Goal: Task Accomplishment & Management: Manage account settings

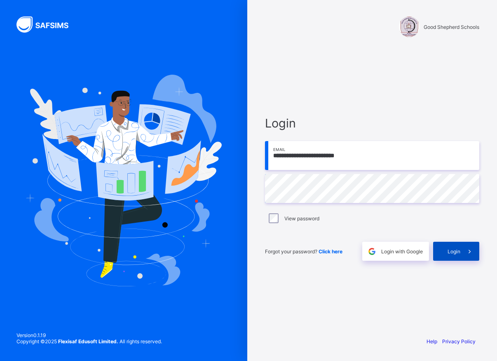
click at [459, 251] on span "Login" at bounding box center [453, 251] width 13 height 6
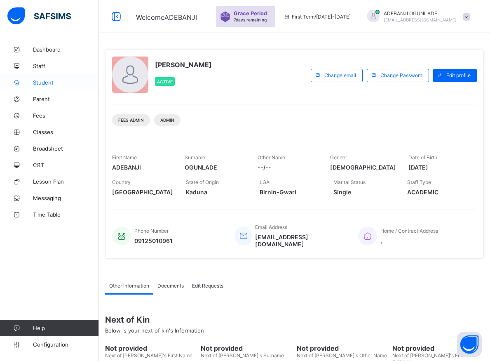
click at [47, 83] on span "Student" at bounding box center [66, 82] width 66 height 7
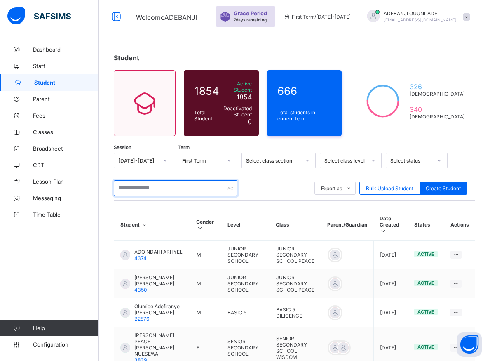
click at [138, 184] on input "text" at bounding box center [176, 188] width 124 height 16
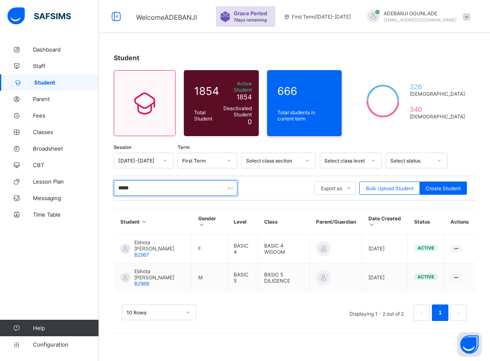
type input "******"
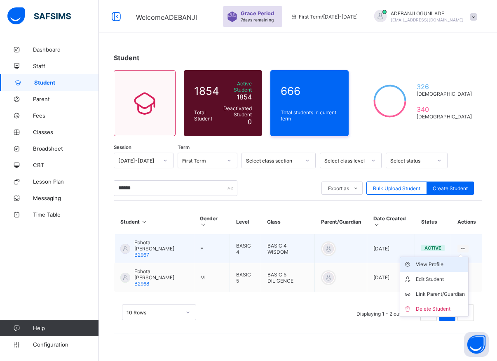
click at [438, 260] on div "View Profile" at bounding box center [440, 264] width 49 height 8
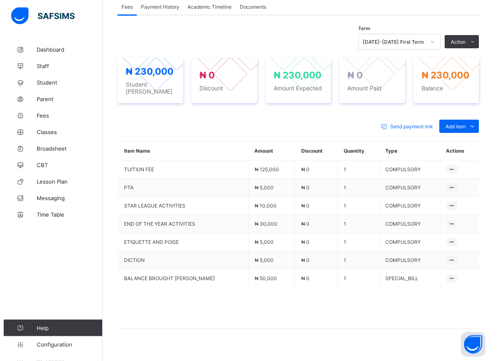
scroll to position [272, 0]
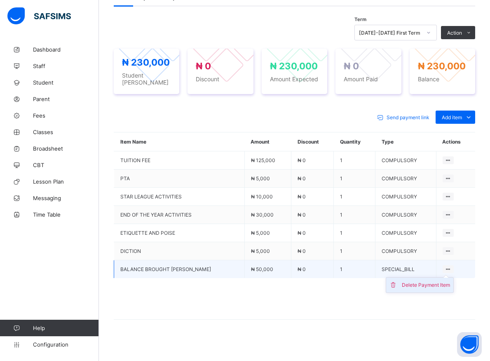
click at [425, 283] on div "Delete Payment Item" at bounding box center [426, 285] width 48 height 8
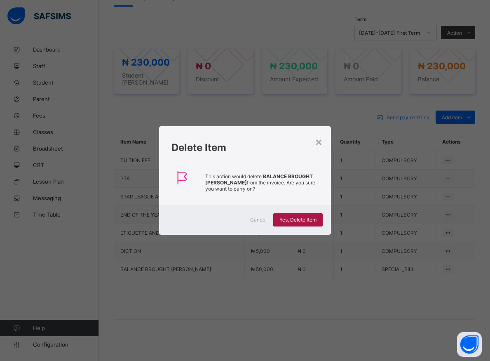
click at [298, 218] on span "Yes, Delete Item" at bounding box center [297, 219] width 37 height 6
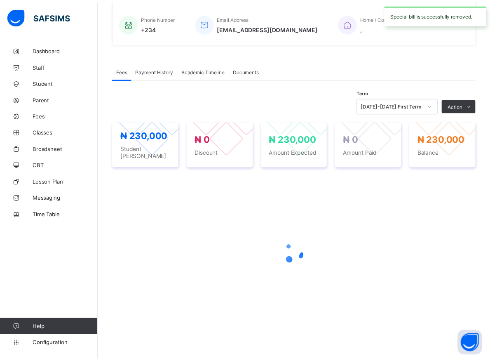
scroll to position [195, 0]
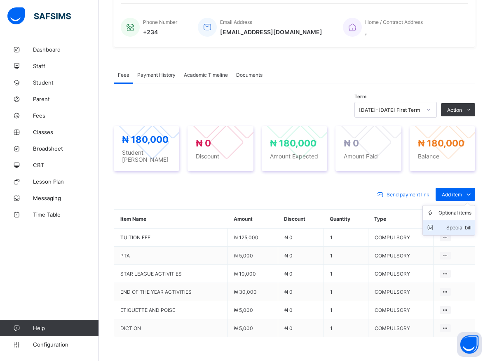
click at [461, 223] on div "Special bill" at bounding box center [454, 227] width 33 height 8
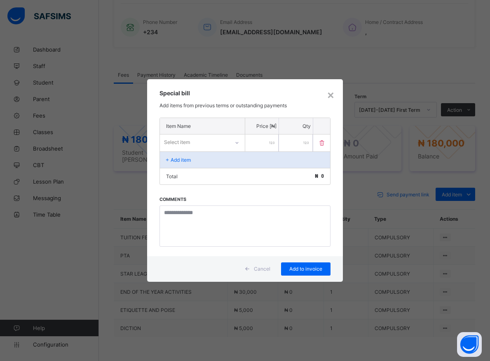
click at [238, 142] on icon at bounding box center [236, 143] width 3 height 2
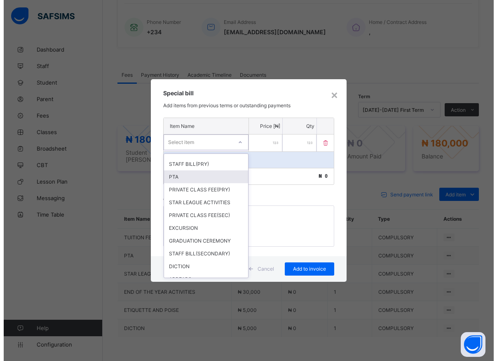
scroll to position [148, 0]
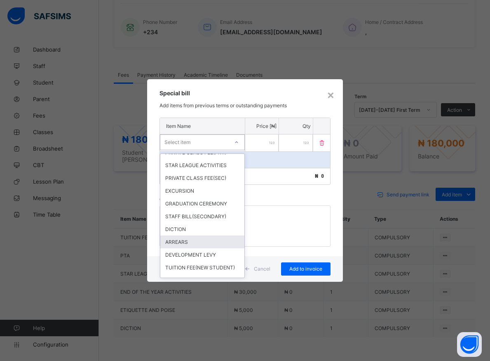
click at [183, 248] on div "ARREARS" at bounding box center [202, 241] width 84 height 13
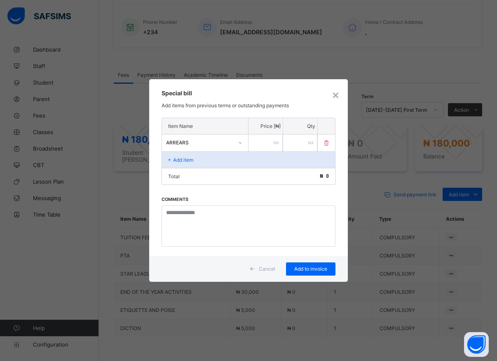
click at [253, 140] on input "number" at bounding box center [265, 142] width 34 height 17
click at [262, 141] on input "number" at bounding box center [265, 142] width 34 height 17
type input "*****"
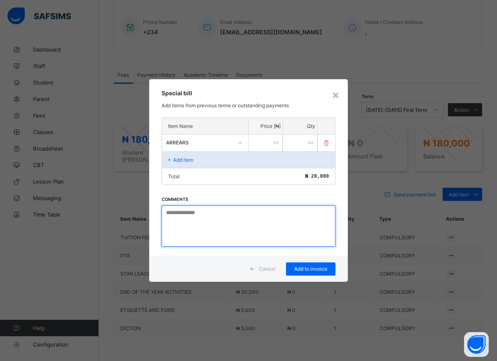
click at [211, 229] on textarea at bounding box center [249, 225] width 174 height 41
type textarea "*******"
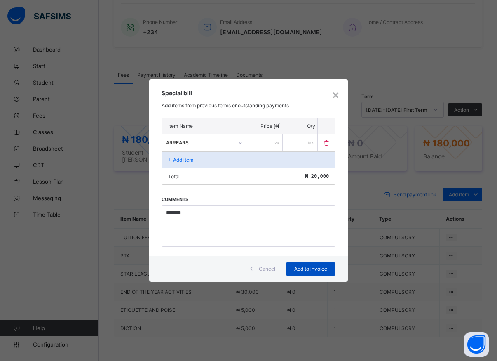
click at [311, 268] on span "Add to invoice" at bounding box center [310, 268] width 37 height 6
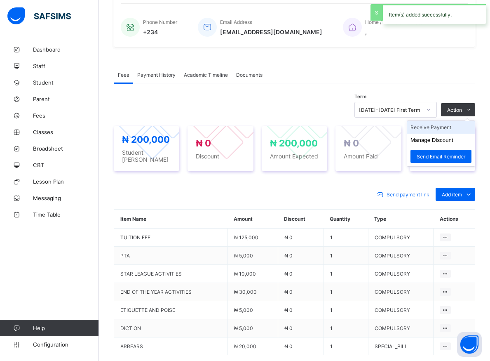
click at [438, 127] on li "Receive Payment" at bounding box center [441, 127] width 68 height 13
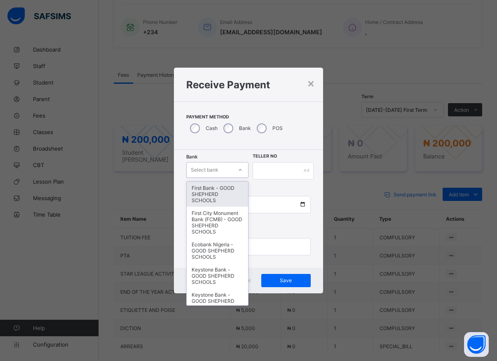
click at [239, 172] on icon at bounding box center [240, 170] width 5 height 8
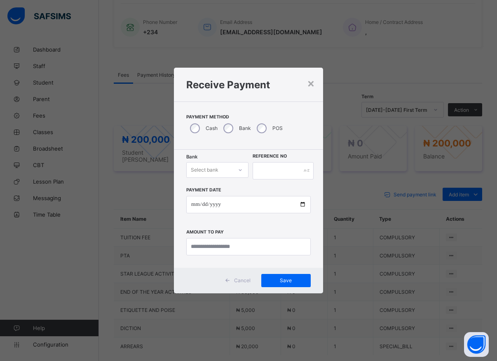
click at [238, 169] on icon at bounding box center [240, 170] width 5 height 8
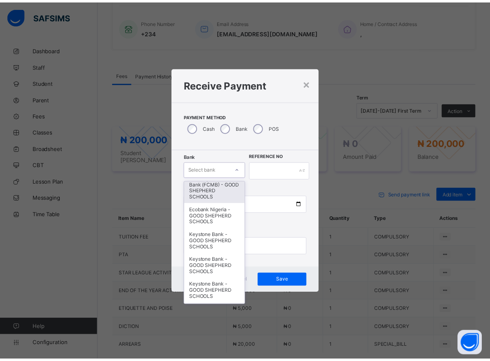
scroll to position [74, 0]
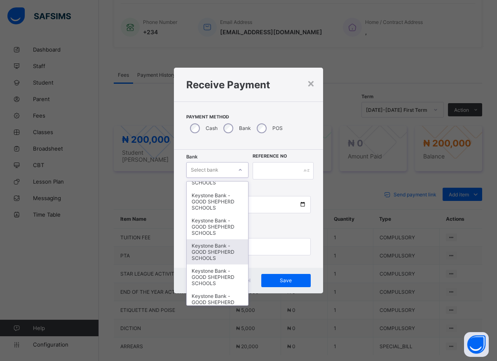
click at [213, 256] on div "Keystone Bank - GOOD SHEPHERD SCHOOLS" at bounding box center [217, 251] width 61 height 25
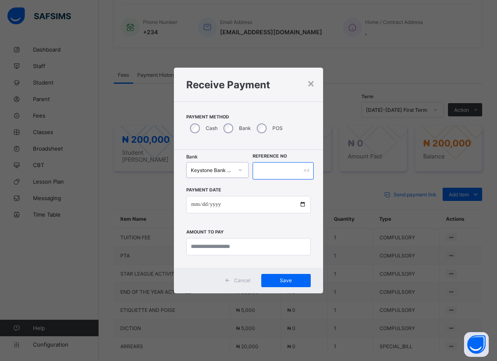
click at [269, 169] on input "text" at bounding box center [283, 170] width 61 height 17
type input "*****"
click at [301, 205] on input "date" at bounding box center [248, 204] width 124 height 17
type input "**********"
click at [213, 245] on input "currency" at bounding box center [248, 246] width 124 height 17
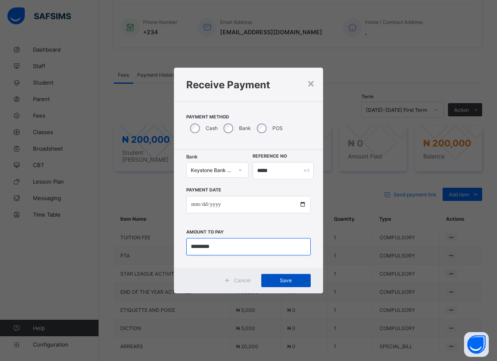
type input "*********"
click at [283, 280] on span "Save" at bounding box center [285, 280] width 37 height 6
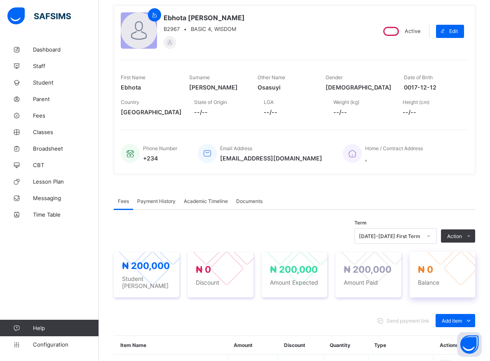
scroll to position [153, 0]
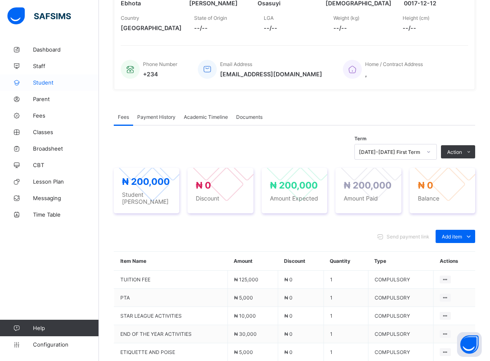
click at [40, 82] on span "Student" at bounding box center [66, 82] width 66 height 7
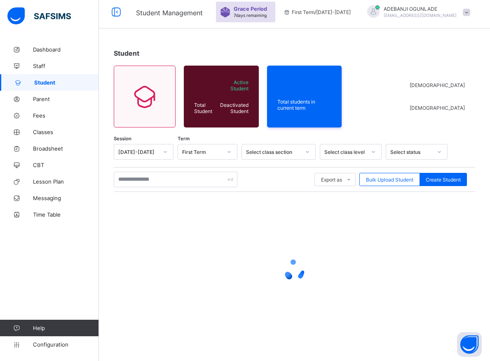
scroll to position [5, 0]
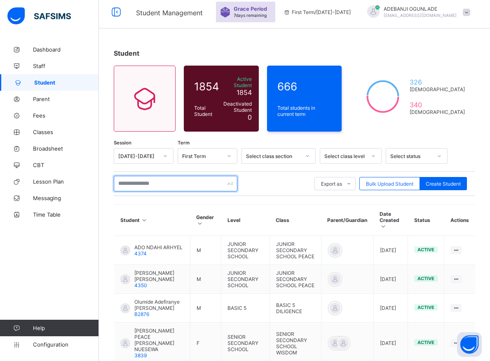
click at [182, 179] on input "text" at bounding box center [176, 184] width 124 height 16
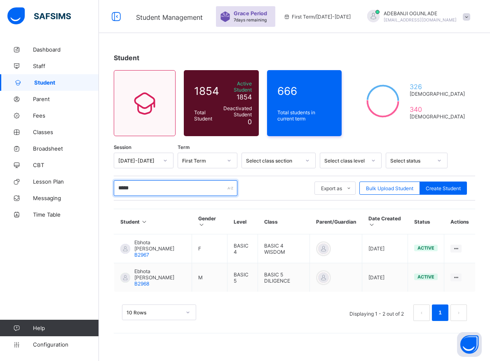
scroll to position [0, 0]
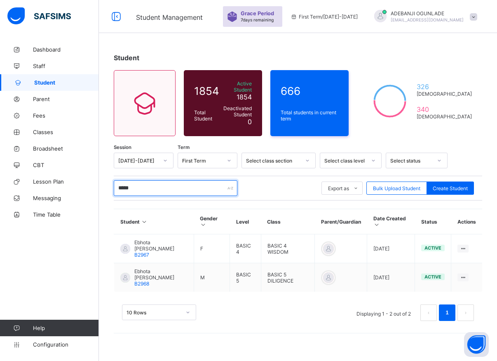
type input "******"
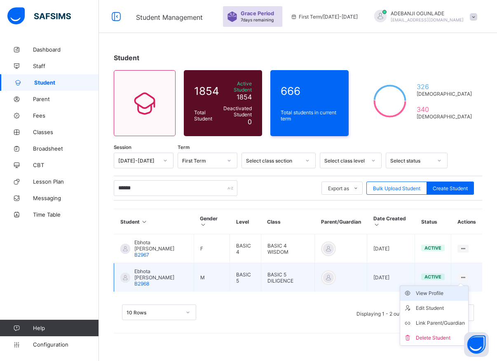
click at [424, 290] on div "View Profile" at bounding box center [440, 293] width 49 height 8
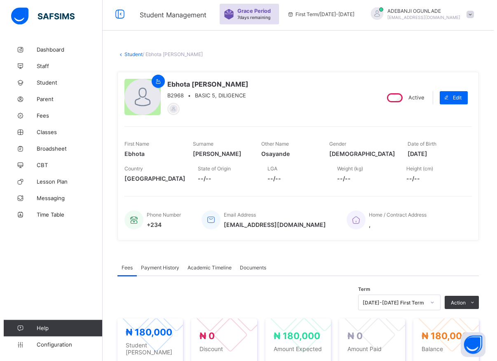
scroll to position [84, 0]
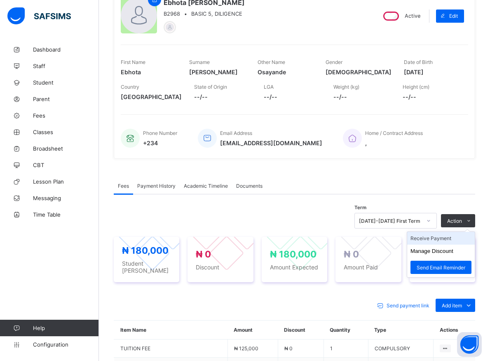
click at [443, 236] on li "Receive Payment" at bounding box center [441, 238] width 68 height 13
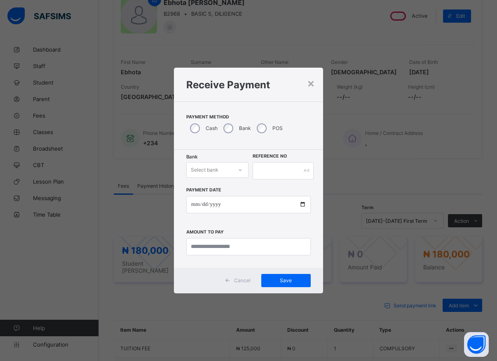
click at [239, 172] on icon at bounding box center [240, 170] width 5 height 8
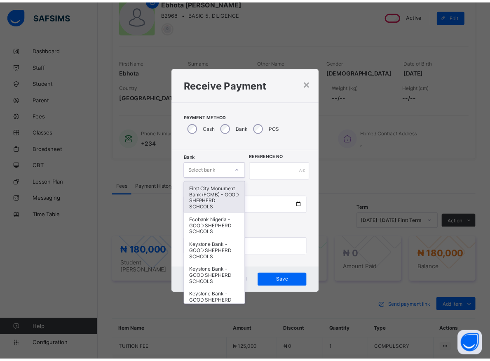
scroll to position [74, 0]
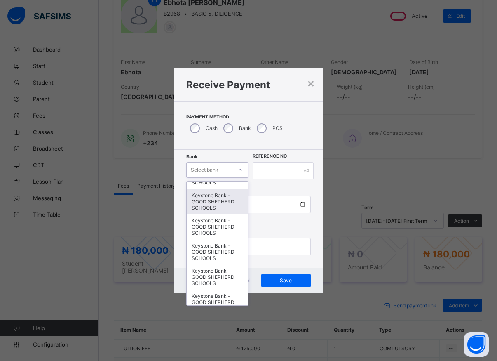
click at [221, 209] on div "Keystone Bank - GOOD SHEPHERD SCHOOLS" at bounding box center [217, 201] width 61 height 25
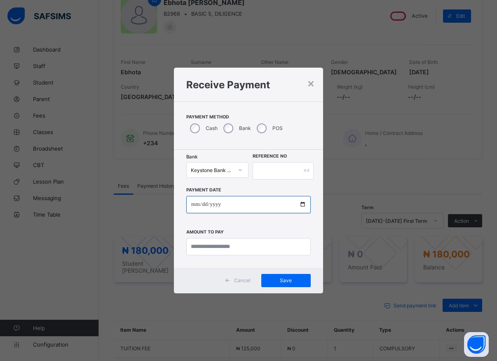
click at [303, 201] on input "date" at bounding box center [248, 204] width 124 height 17
click at [300, 204] on input "date" at bounding box center [248, 204] width 124 height 17
type input "**********"
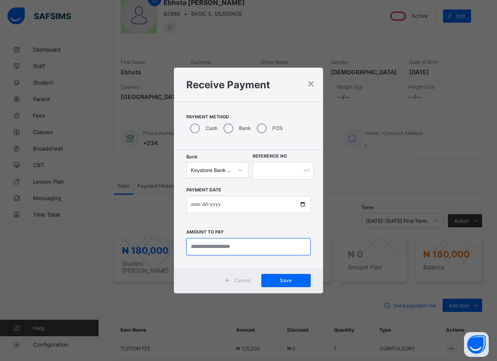
click at [217, 247] on input "currency" at bounding box center [248, 246] width 124 height 17
type input "*********"
click at [283, 280] on span "Save" at bounding box center [285, 280] width 37 height 6
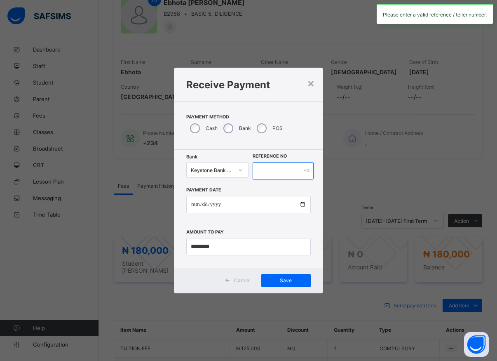
click at [276, 169] on input "text" at bounding box center [283, 170] width 61 height 17
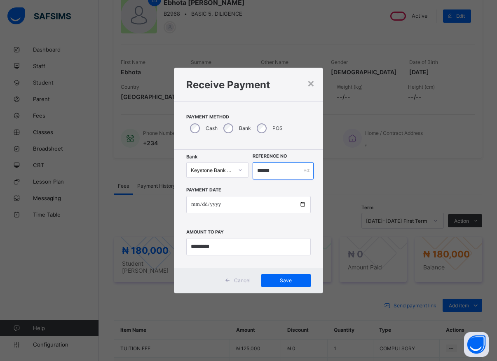
type input "******"
click at [302, 204] on input "**********" at bounding box center [248, 204] width 124 height 17
click at [279, 276] on div "Save" at bounding box center [285, 280] width 49 height 13
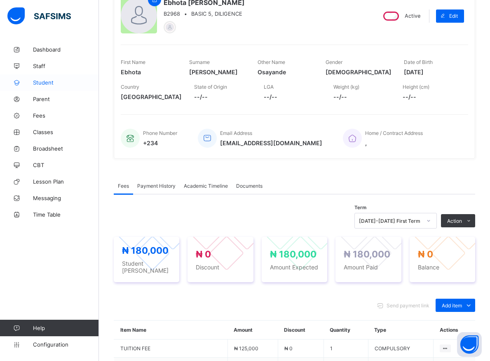
click at [41, 81] on span "Student" at bounding box center [66, 82] width 66 height 7
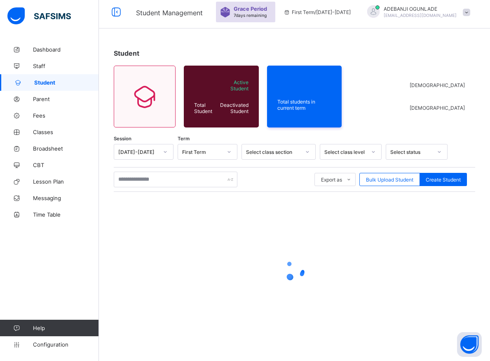
scroll to position [5, 0]
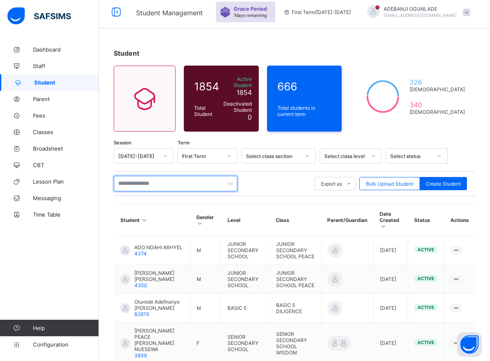
click at [149, 181] on input "text" at bounding box center [176, 184] width 124 height 16
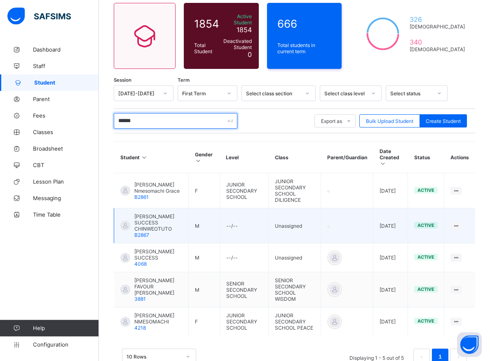
scroll to position [82, 0]
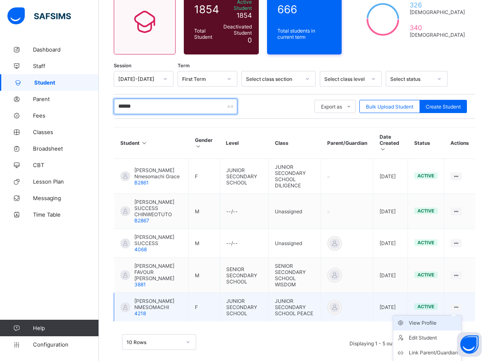
type input "******"
click at [437, 318] on div "View Profile" at bounding box center [433, 322] width 49 height 8
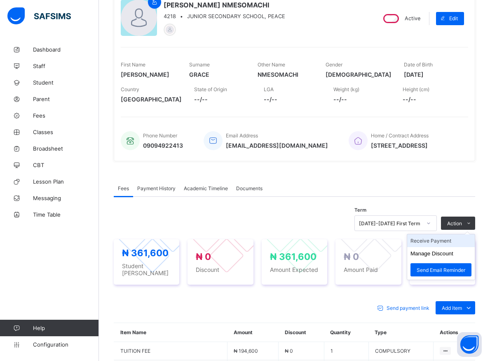
click at [435, 244] on li "Receive Payment" at bounding box center [441, 240] width 68 height 13
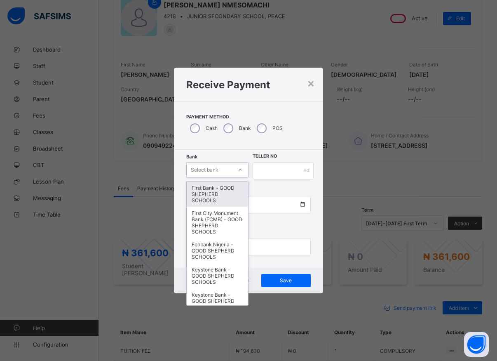
click at [238, 170] on icon at bounding box center [240, 170] width 5 height 8
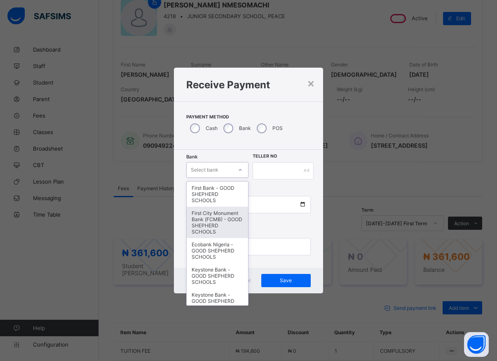
click at [209, 221] on div "First City Monument Bank (FCMB) - GOOD SHEPHERD SCHOOLS" at bounding box center [217, 221] width 61 height 31
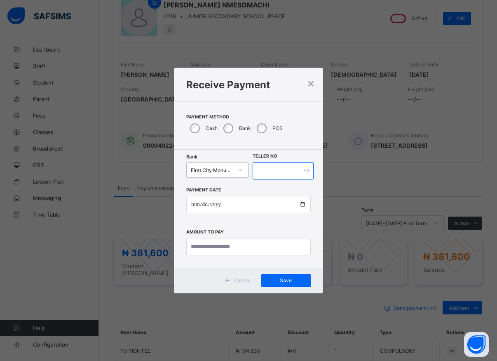
click at [261, 169] on input "text" at bounding box center [283, 170] width 61 height 17
type input "*"
type input "*****"
click at [302, 205] on input "date" at bounding box center [248, 204] width 124 height 17
type input "**********"
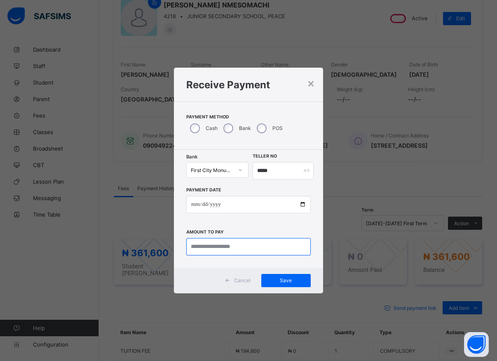
click at [213, 244] on input "currency" at bounding box center [248, 246] width 124 height 17
type input "********"
click at [288, 280] on span "Save" at bounding box center [285, 280] width 37 height 6
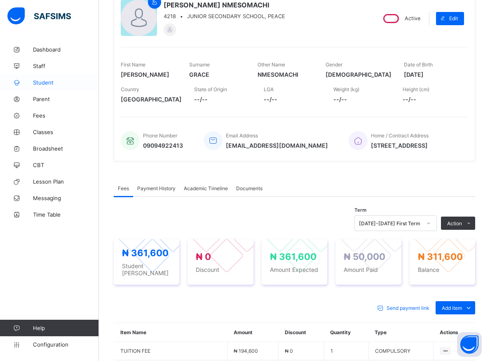
click at [38, 82] on span "Student" at bounding box center [66, 82] width 66 height 7
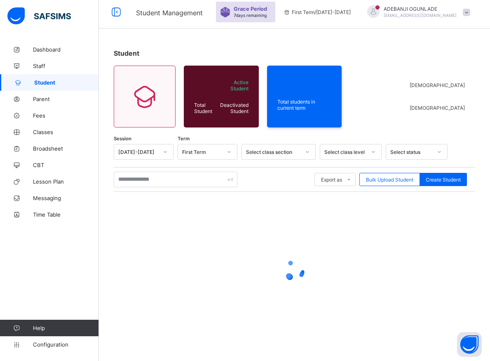
scroll to position [5, 0]
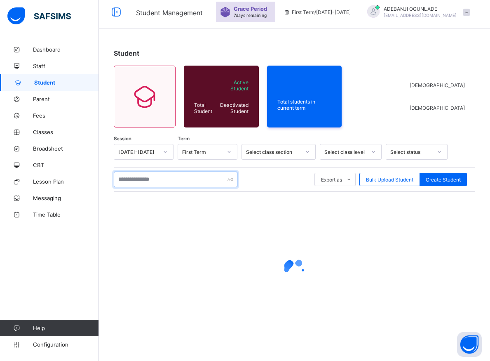
click at [192, 178] on input "text" at bounding box center [176, 179] width 124 height 16
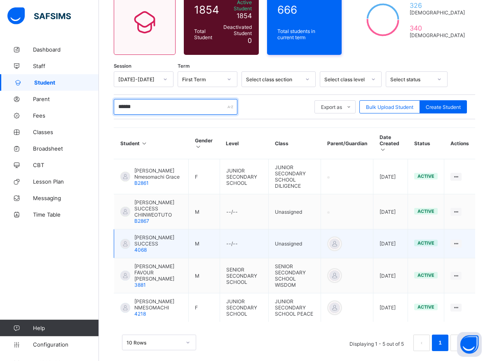
scroll to position [82, 0]
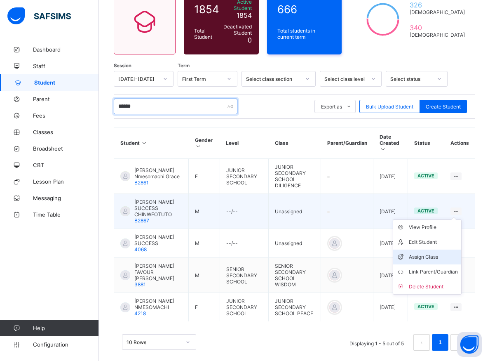
type input "******"
click at [425, 253] on div "Assign Class" at bounding box center [433, 257] width 49 height 8
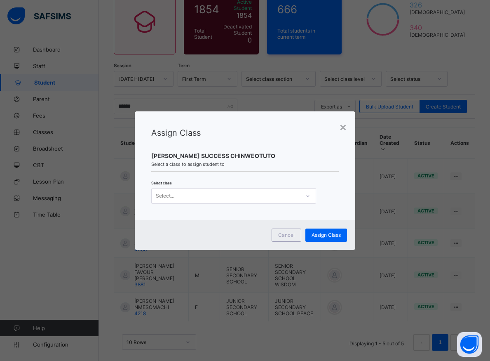
click at [306, 196] on icon at bounding box center [307, 196] width 3 height 2
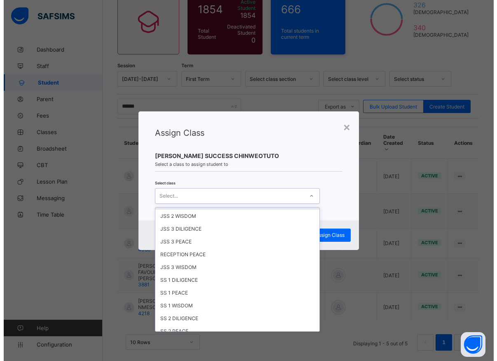
scroll to position [148, 0]
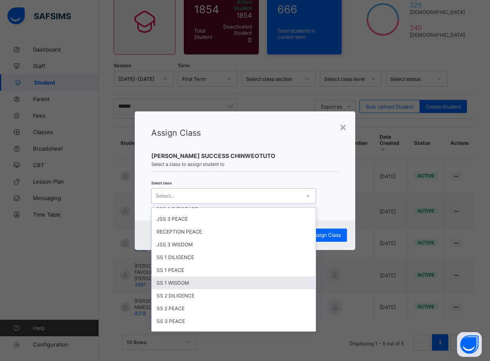
click at [163, 283] on div "SS 1 WISDOM" at bounding box center [234, 282] width 164 height 13
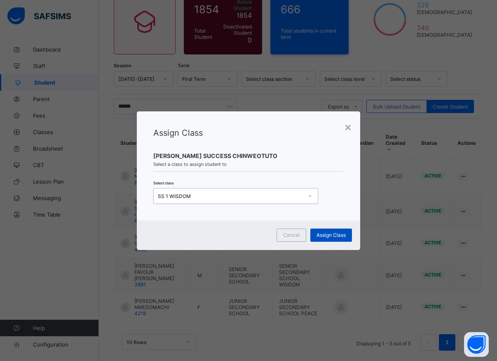
click at [321, 233] on span "Assign Class" at bounding box center [330, 235] width 29 height 6
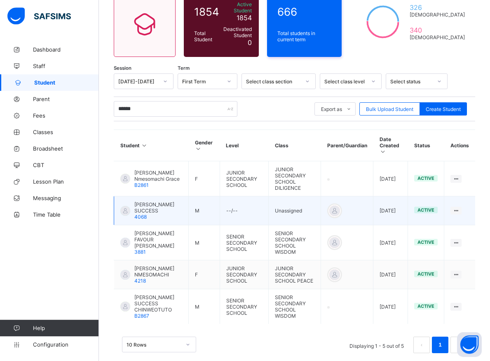
scroll to position [82, 0]
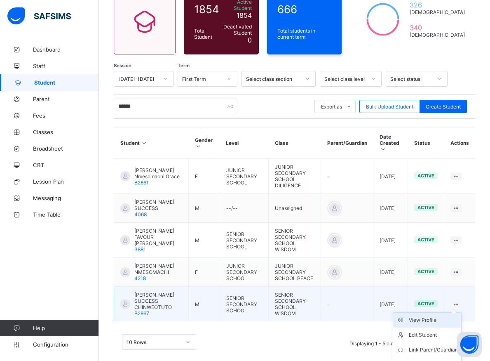
click at [435, 316] on div "View Profile" at bounding box center [433, 320] width 49 height 8
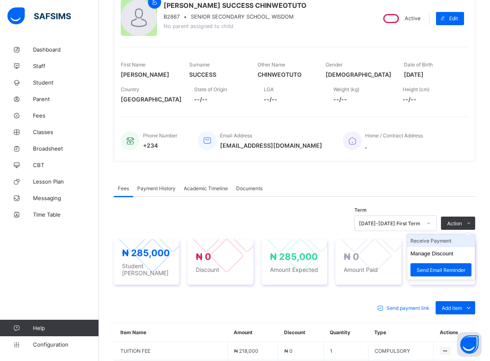
click at [436, 240] on li "Receive Payment" at bounding box center [441, 240] width 68 height 13
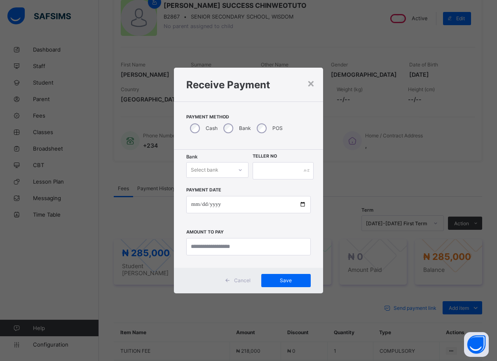
click at [239, 170] on icon at bounding box center [240, 170] width 3 height 2
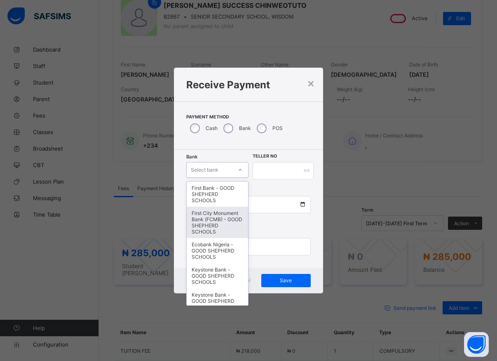
click at [206, 228] on div "First City Monument Bank (FCMB) - GOOD SHEPHERD SCHOOLS" at bounding box center [217, 221] width 61 height 31
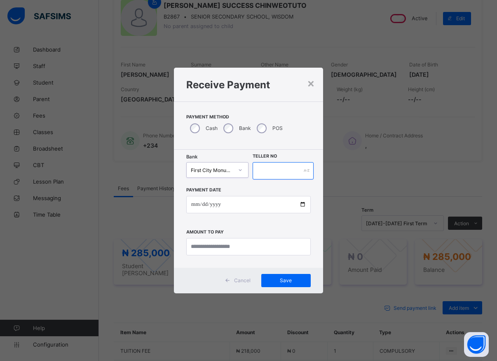
click at [260, 174] on input "text" at bounding box center [283, 170] width 61 height 17
type input "*****"
click at [302, 204] on input "date" at bounding box center [248, 204] width 124 height 17
type input "**********"
click at [199, 244] on input "currency" at bounding box center [248, 246] width 124 height 17
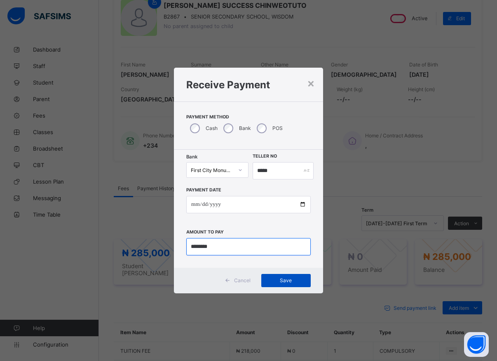
type input "********"
click at [281, 280] on span "Save" at bounding box center [285, 280] width 37 height 6
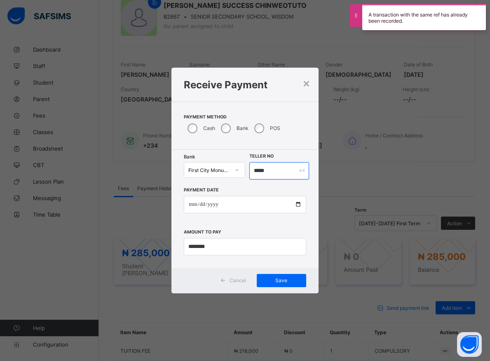
click at [271, 171] on input "*****" at bounding box center [279, 170] width 60 height 17
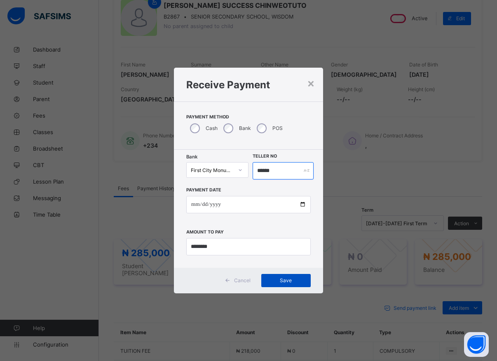
type input "******"
click at [288, 279] on span "Save" at bounding box center [285, 280] width 37 height 6
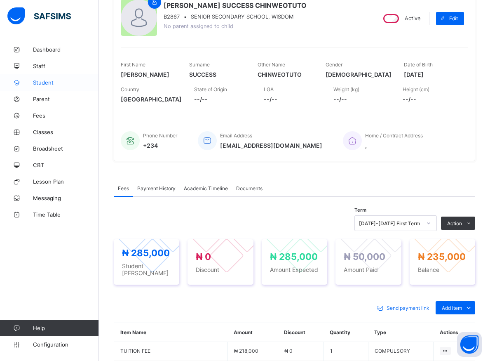
click at [40, 82] on span "Student" at bounding box center [66, 82] width 66 height 7
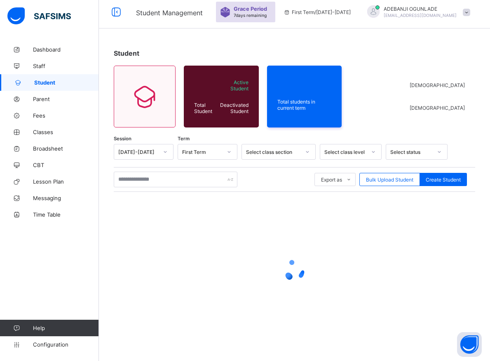
scroll to position [5, 0]
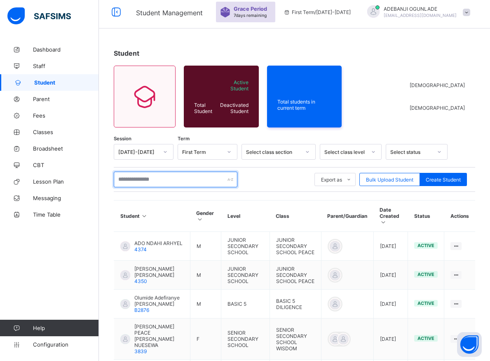
click at [147, 178] on input "text" at bounding box center [176, 179] width 124 height 16
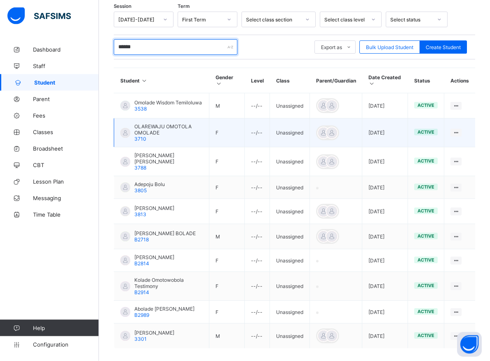
scroll to position [173, 0]
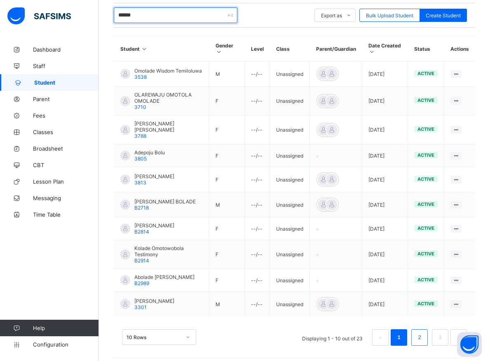
type input "******"
click at [423, 342] on link "2" at bounding box center [419, 337] width 8 height 11
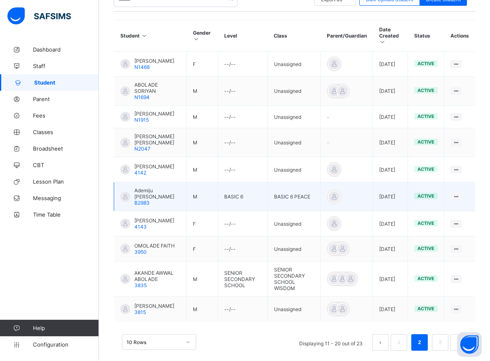
scroll to position [220, 0]
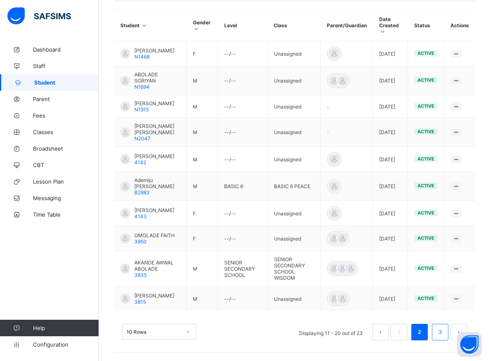
click at [447, 337] on li "3" at bounding box center [440, 331] width 16 height 16
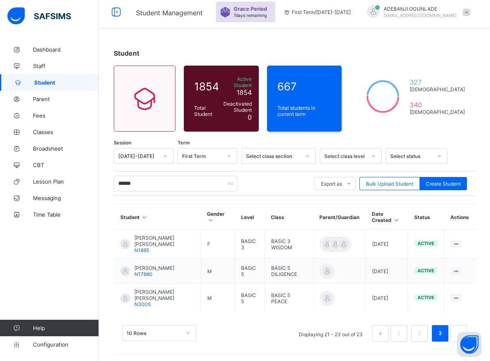
scroll to position [8, 0]
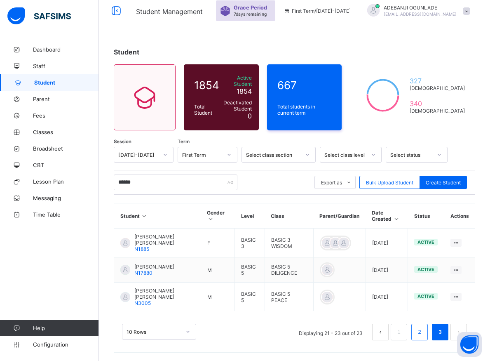
click at [423, 334] on link "2" at bounding box center [419, 331] width 8 height 11
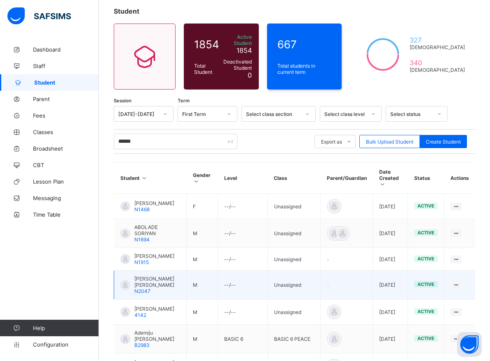
scroll to position [89, 0]
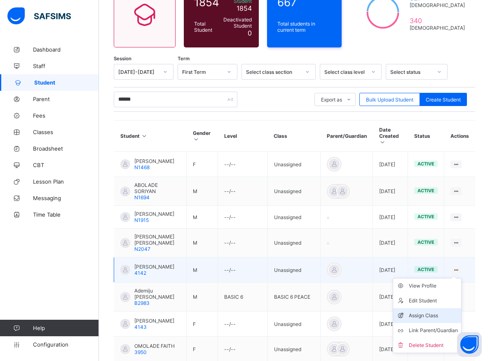
click at [425, 319] on div "Assign Class" at bounding box center [433, 315] width 49 height 8
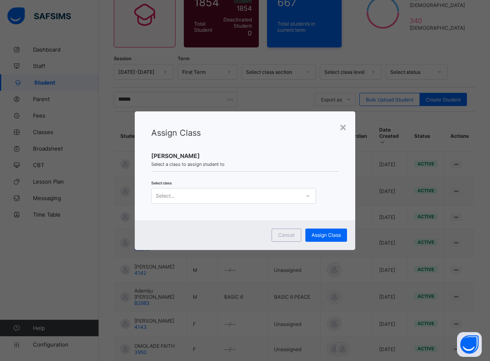
click at [309, 197] on div at bounding box center [308, 195] width 14 height 13
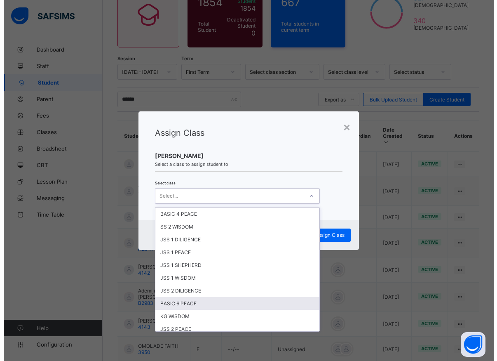
scroll to position [111, 0]
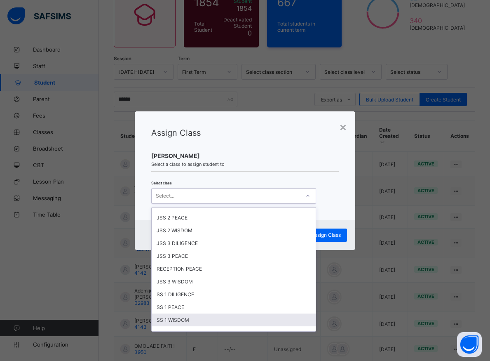
click at [170, 319] on div "SS 1 WISDOM" at bounding box center [234, 319] width 164 height 13
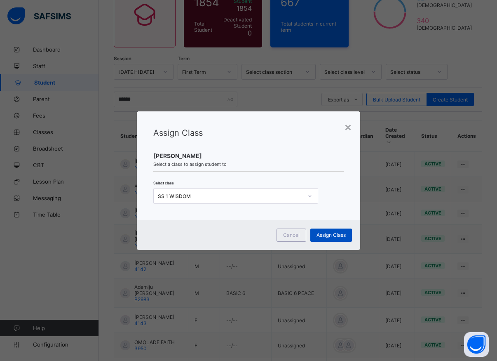
click at [328, 237] on span "Assign Class" at bounding box center [330, 235] width 29 height 6
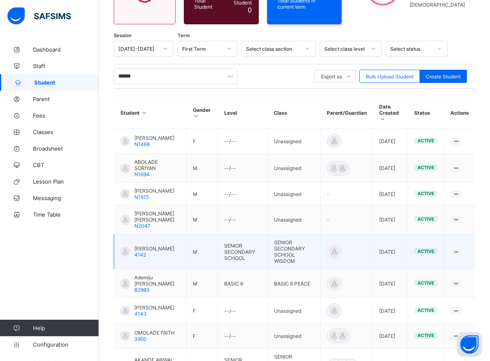
scroll to position [131, 0]
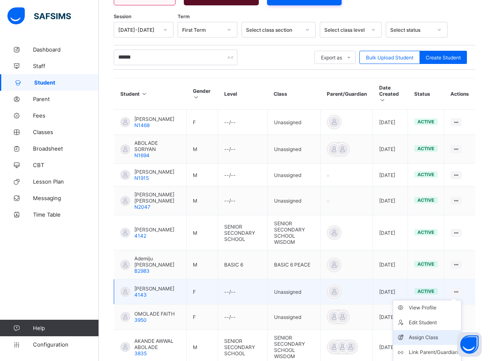
click at [421, 337] on div "Assign Class" at bounding box center [433, 337] width 49 height 8
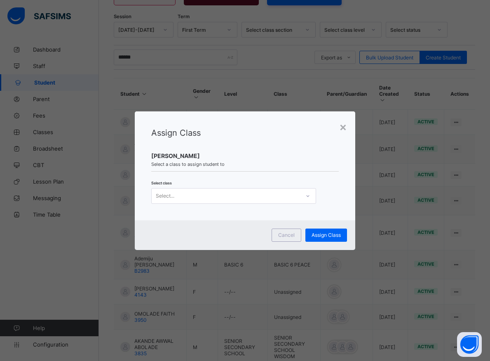
click at [307, 197] on icon at bounding box center [307, 196] width 5 height 8
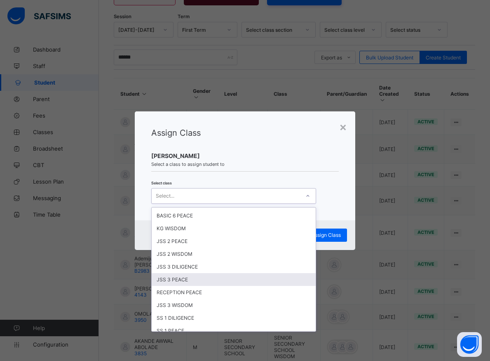
scroll to position [111, 0]
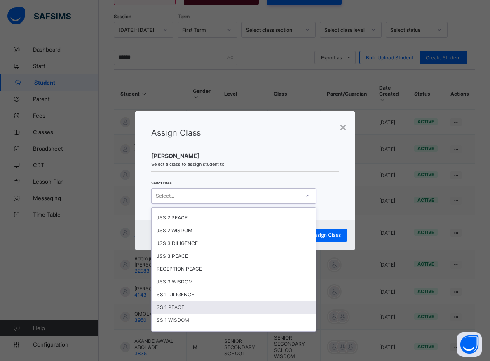
click at [175, 309] on div "SS 1 PEACE" at bounding box center [234, 306] width 164 height 13
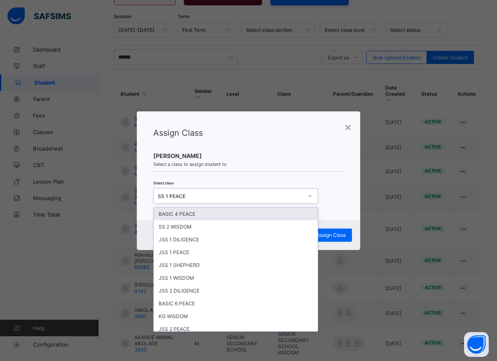
click at [313, 199] on div at bounding box center [310, 195] width 14 height 13
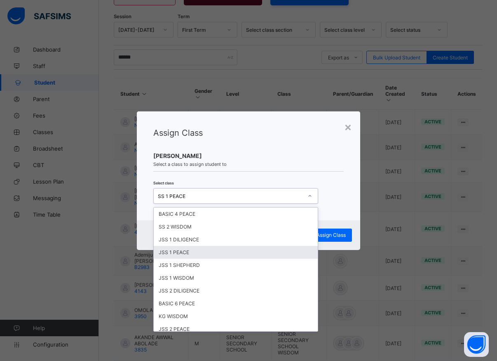
click at [337, 175] on div "Assign Class BOLADE [PERSON_NAME] Select a class to assign student to Select cl…" at bounding box center [249, 165] width 224 height 109
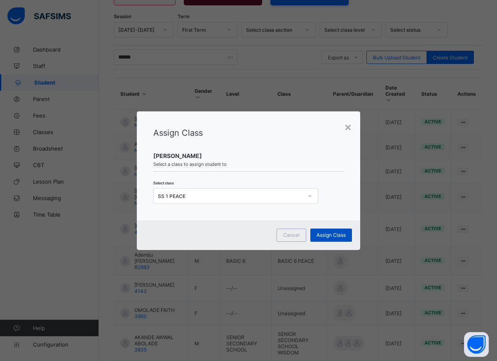
click at [320, 236] on span "Assign Class" at bounding box center [330, 235] width 29 height 6
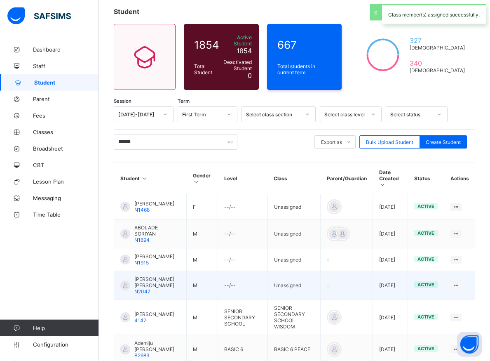
scroll to position [215, 0]
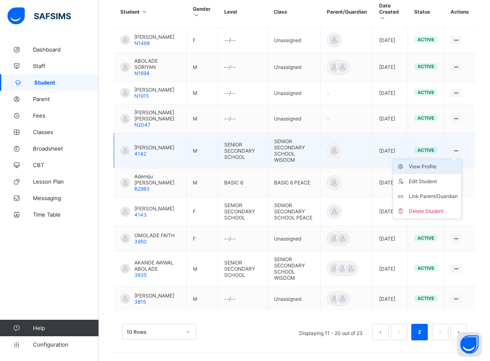
click at [438, 169] on div "View Profile" at bounding box center [433, 166] width 49 height 8
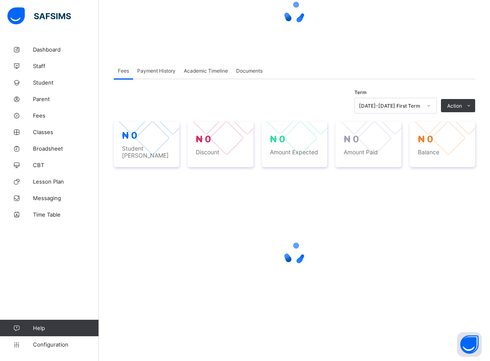
scroll to position [88, 0]
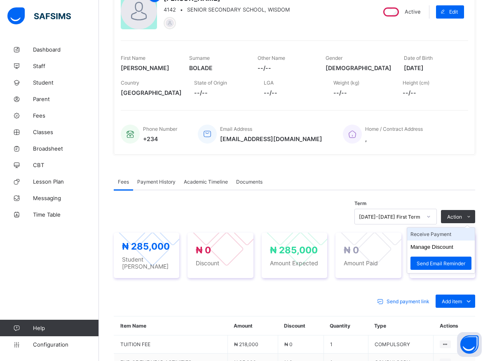
click at [437, 236] on li "Receive Payment" at bounding box center [441, 233] width 68 height 13
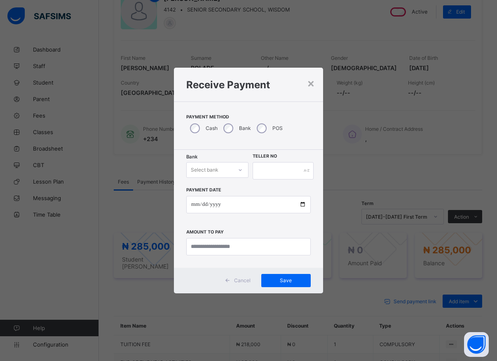
click at [241, 170] on icon at bounding box center [240, 170] width 3 height 2
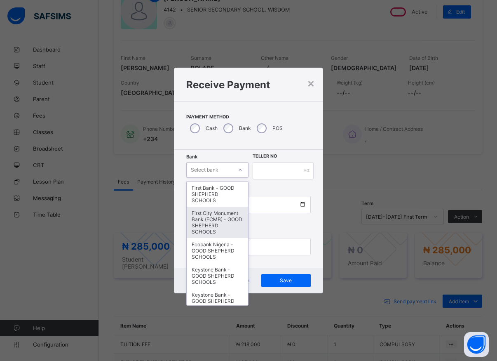
click at [221, 226] on div "First City Monument Bank (FCMB) - GOOD SHEPHERD SCHOOLS" at bounding box center [217, 221] width 61 height 31
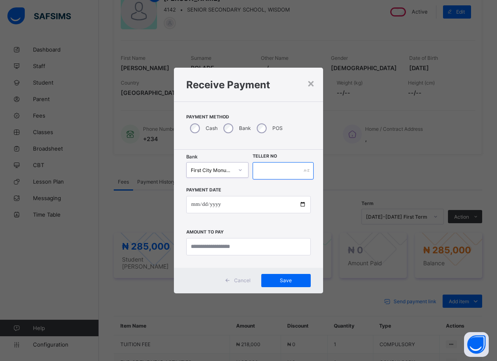
click at [263, 173] on input "text" at bounding box center [283, 170] width 61 height 17
type input "*****"
click at [301, 207] on input "date" at bounding box center [248, 204] width 124 height 17
type input "**********"
click at [227, 248] on input "currency" at bounding box center [248, 246] width 124 height 17
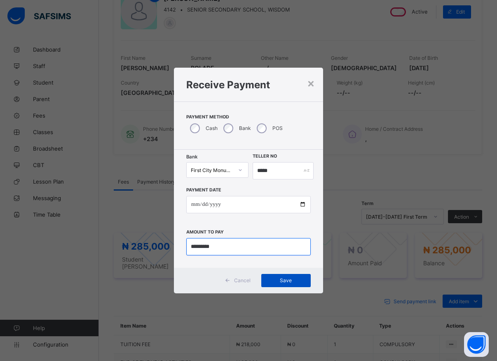
type input "*********"
click at [297, 280] on span "Save" at bounding box center [285, 280] width 37 height 6
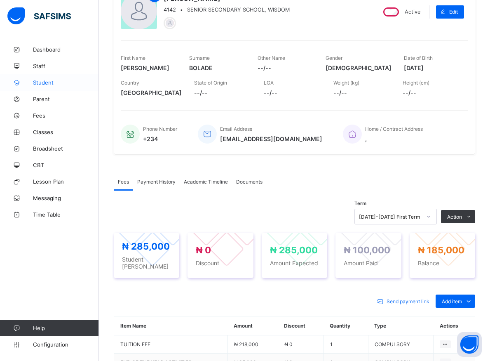
click at [44, 82] on span "Student" at bounding box center [66, 82] width 66 height 7
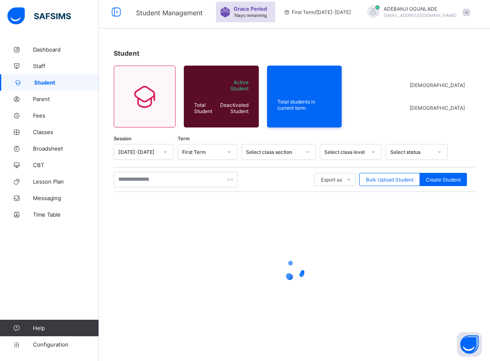
scroll to position [5, 0]
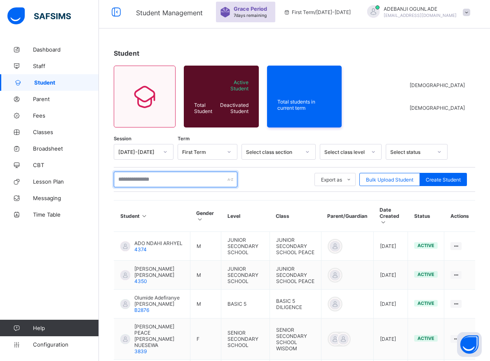
click at [137, 178] on input "text" at bounding box center [176, 179] width 124 height 16
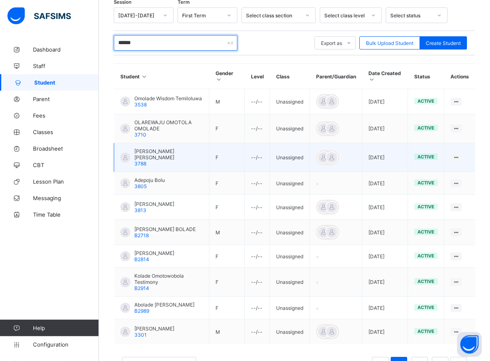
scroll to position [185, 0]
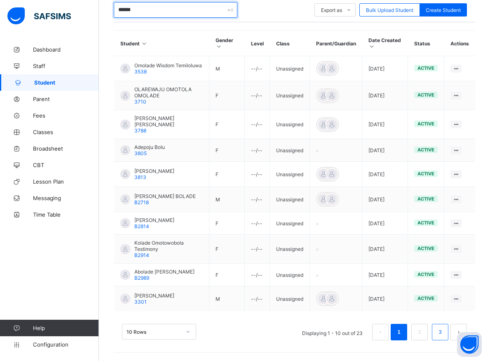
type input "******"
click at [443, 330] on li "3" at bounding box center [440, 331] width 16 height 16
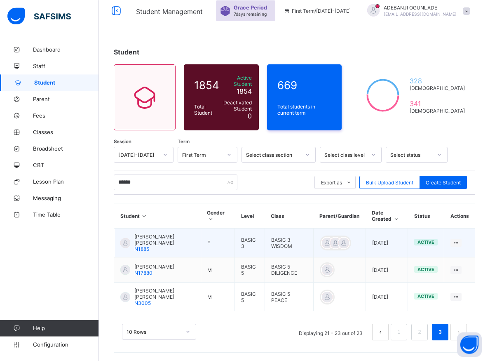
scroll to position [8, 0]
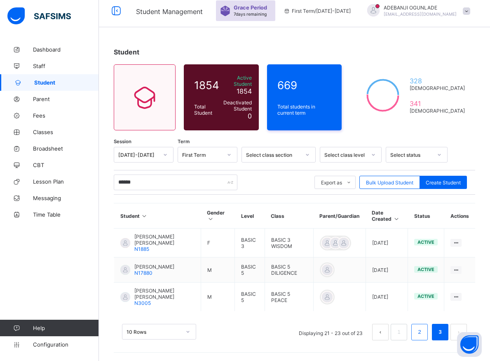
click at [423, 335] on link "2" at bounding box center [419, 331] width 8 height 11
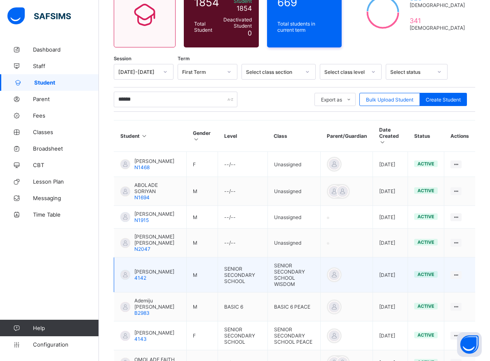
scroll to position [173, 0]
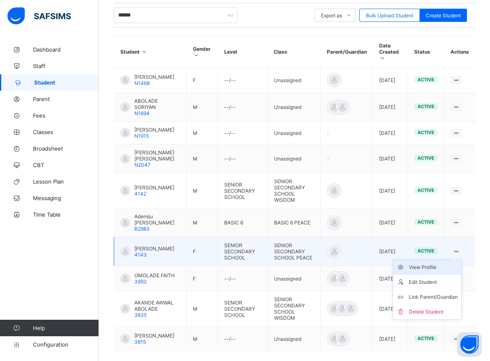
click at [426, 268] on div "View Profile" at bounding box center [433, 267] width 49 height 8
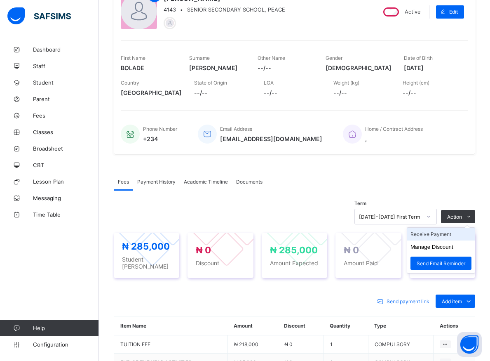
click at [437, 234] on li "Receive Payment" at bounding box center [441, 233] width 68 height 13
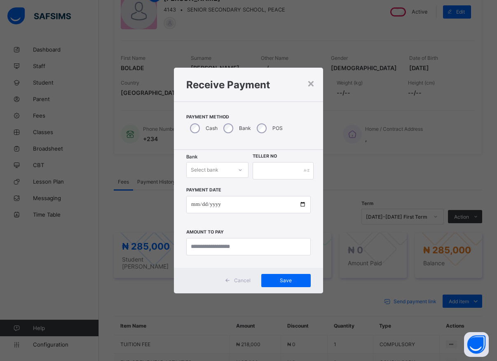
click at [239, 173] on icon at bounding box center [240, 170] width 5 height 8
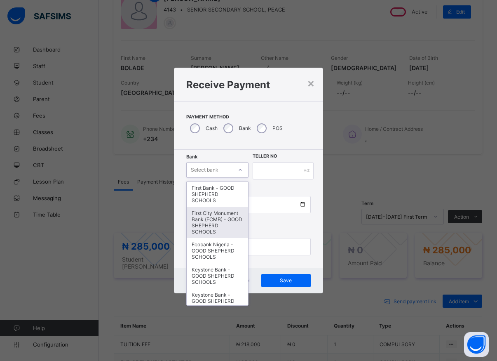
click at [211, 231] on div "First City Monument Bank (FCMB) - GOOD SHEPHERD SCHOOLS" at bounding box center [217, 221] width 61 height 31
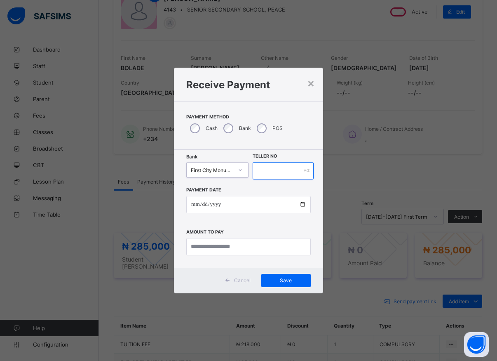
click at [266, 169] on input "text" at bounding box center [283, 170] width 61 height 17
click at [302, 204] on input "date" at bounding box center [248, 204] width 124 height 17
click at [276, 171] on input "*****" at bounding box center [283, 170] width 61 height 17
type input "******"
click at [300, 205] on input "date" at bounding box center [248, 204] width 124 height 17
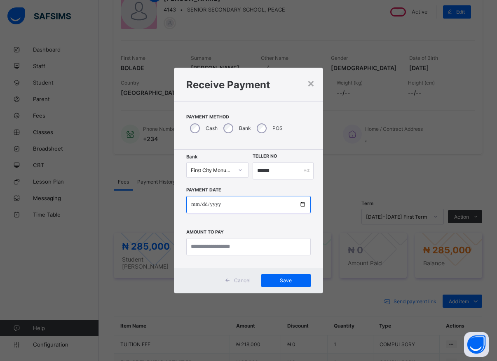
type input "**********"
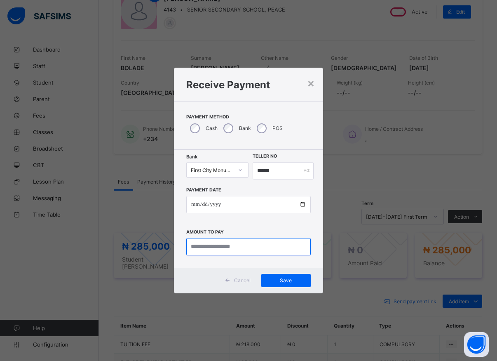
click at [219, 241] on input "currency" at bounding box center [248, 246] width 124 height 17
type input "*********"
click at [289, 280] on span "Save" at bounding box center [285, 280] width 37 height 6
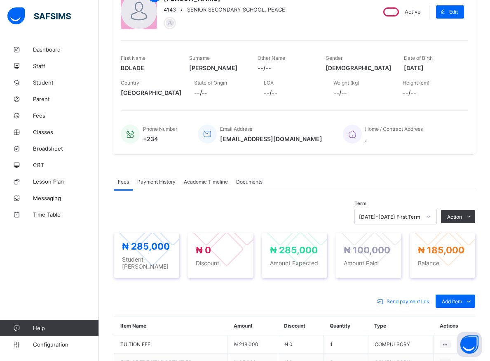
scroll to position [0, 0]
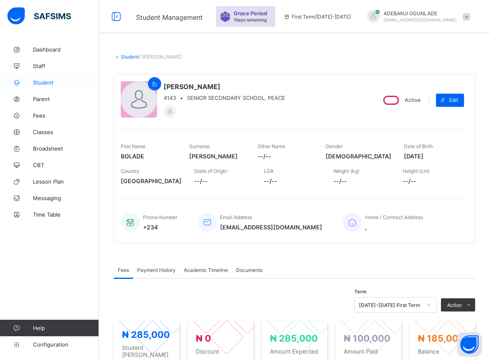
click at [47, 80] on span "Student" at bounding box center [66, 82] width 66 height 7
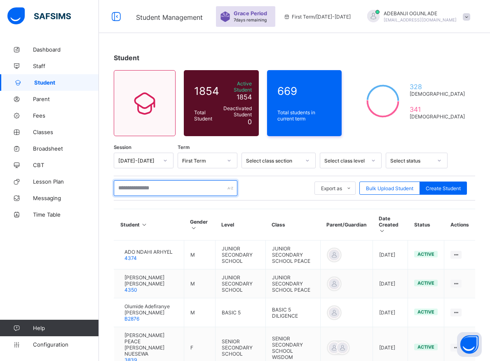
click at [159, 187] on input "text" at bounding box center [176, 188] width 124 height 16
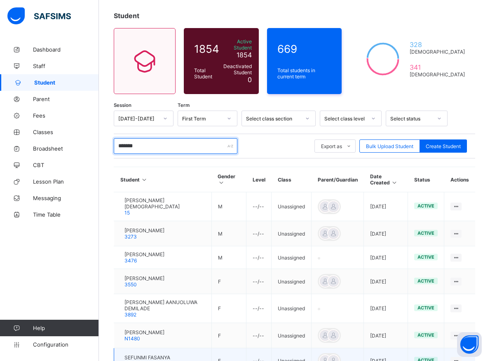
scroll to position [173, 0]
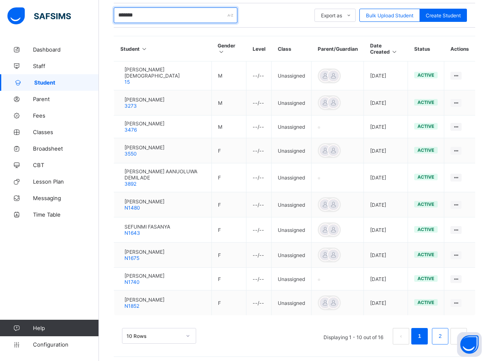
type input "*******"
click at [444, 337] on link "2" at bounding box center [440, 335] width 8 height 11
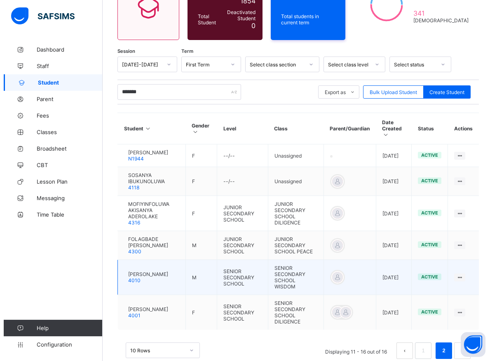
scroll to position [26, 0]
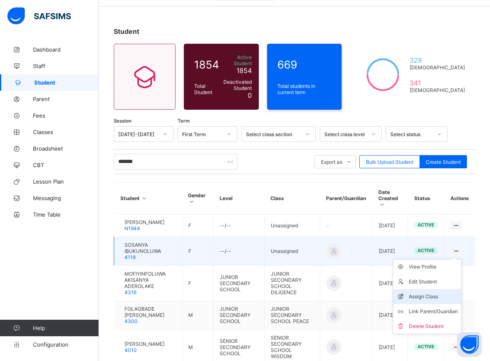
click at [418, 292] on div "Assign Class" at bounding box center [433, 296] width 49 height 8
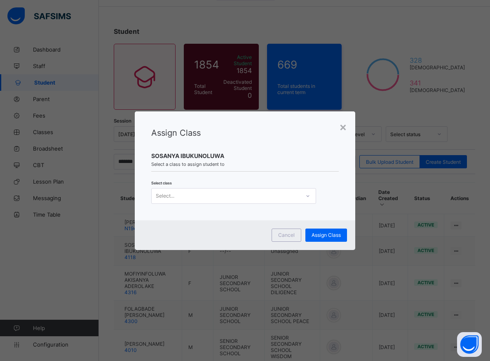
click at [308, 196] on icon at bounding box center [307, 196] width 5 height 8
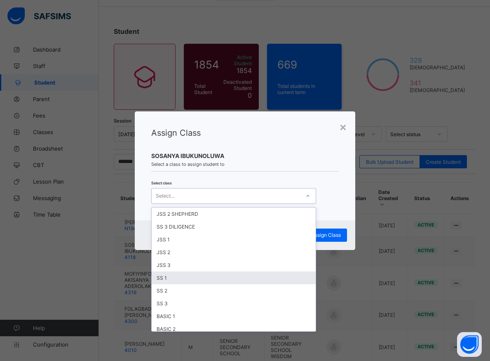
click at [189, 278] on div "SS 1" at bounding box center [234, 277] width 164 height 13
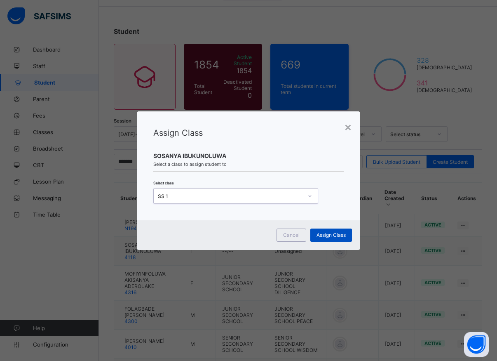
click at [334, 232] on span "Assign Class" at bounding box center [330, 235] width 29 height 6
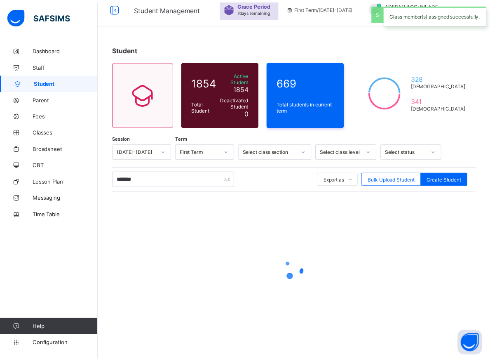
scroll to position [5, 0]
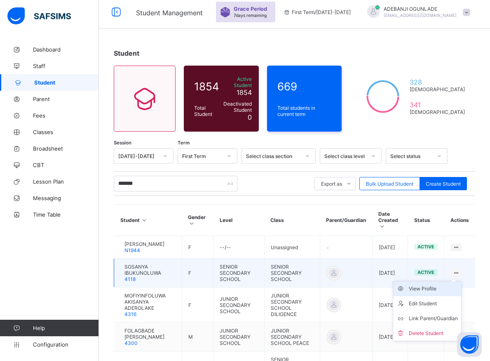
click at [424, 284] on div "View Profile" at bounding box center [433, 288] width 49 height 8
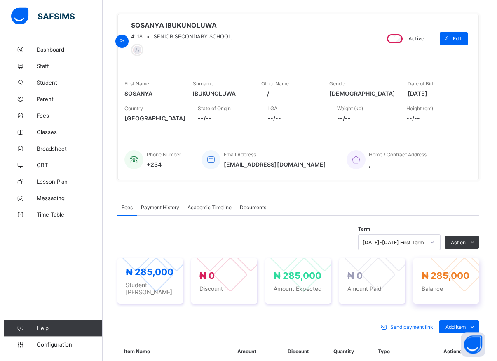
scroll to position [89, 0]
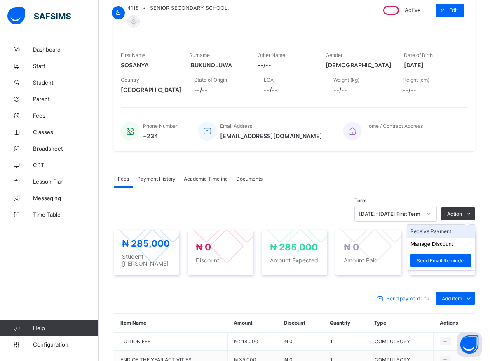
click at [437, 235] on li "Receive Payment" at bounding box center [441, 231] width 68 height 13
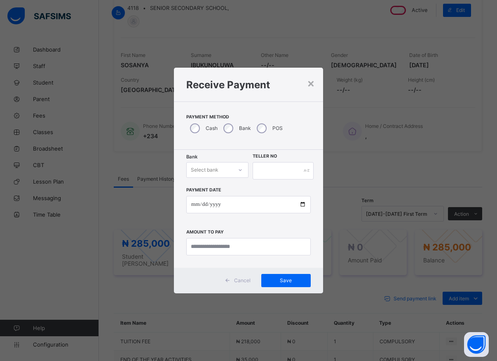
click at [235, 173] on div at bounding box center [240, 169] width 14 height 13
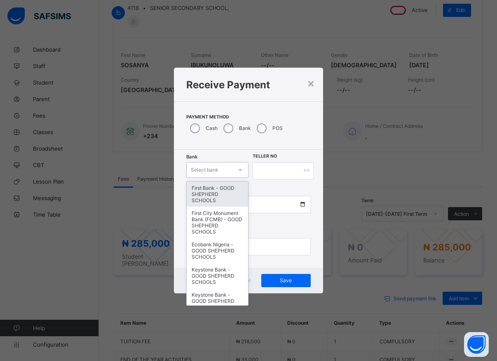
click at [222, 192] on div "First Bank - GOOD SHEPHERD SCHOOLS" at bounding box center [217, 193] width 61 height 25
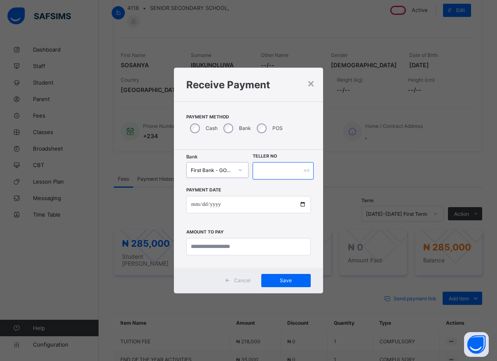
click at [267, 172] on input "text" at bounding box center [283, 170] width 61 height 17
type input "*****"
click at [302, 204] on input "date" at bounding box center [248, 204] width 124 height 17
type input "**********"
click at [229, 247] on input "currency" at bounding box center [248, 246] width 124 height 17
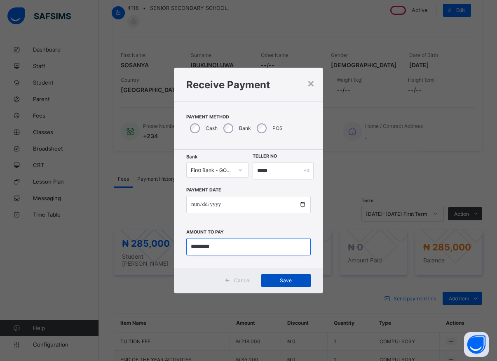
type input "*********"
click at [291, 283] on div "Save" at bounding box center [285, 280] width 49 height 13
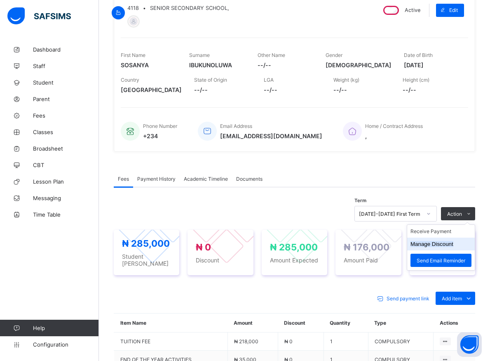
click at [434, 246] on button "Manage Discount" at bounding box center [431, 244] width 43 height 6
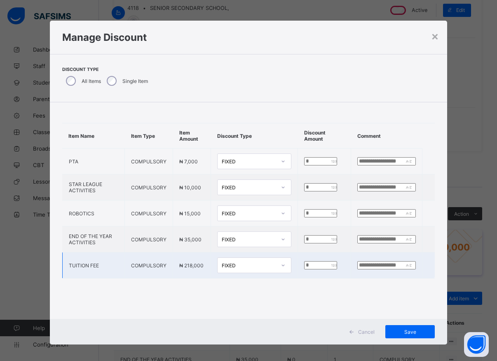
click at [304, 266] on input "*" at bounding box center [320, 265] width 33 height 8
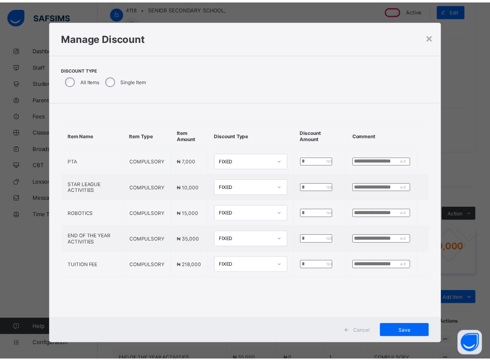
scroll to position [4, 0]
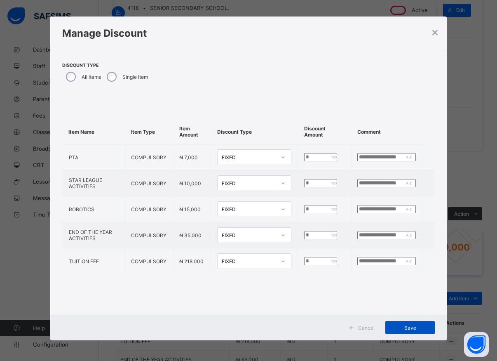
type input "******"
click at [415, 327] on span "Save" at bounding box center [409, 327] width 37 height 6
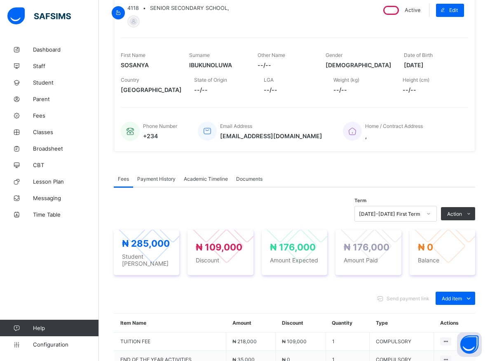
scroll to position [173, 0]
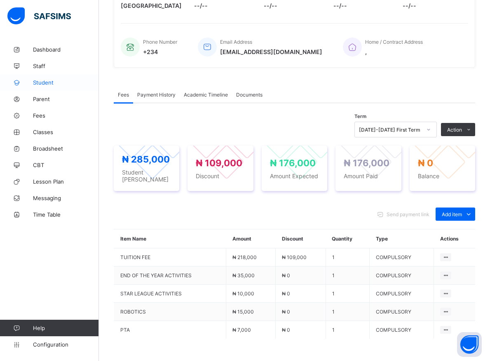
click at [40, 82] on span "Student" at bounding box center [66, 82] width 66 height 7
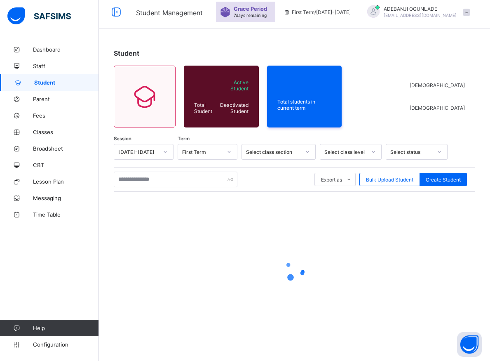
scroll to position [5, 0]
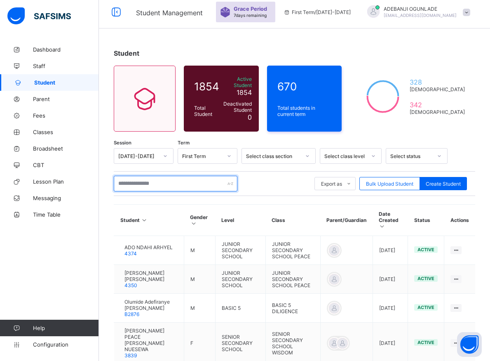
click at [140, 182] on input "text" at bounding box center [176, 184] width 124 height 16
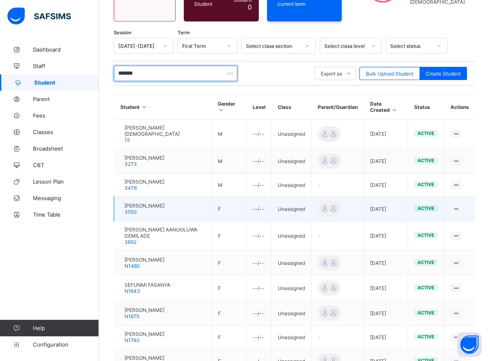
scroll to position [173, 0]
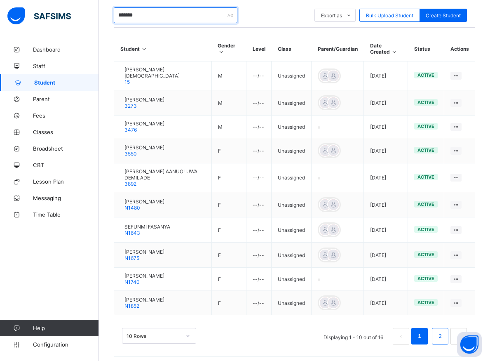
type input "*******"
click at [443, 331] on li "2" at bounding box center [440, 336] width 16 height 16
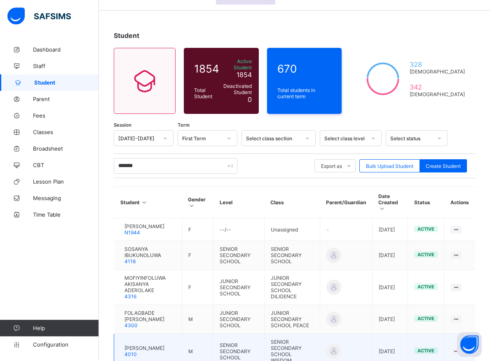
scroll to position [47, 0]
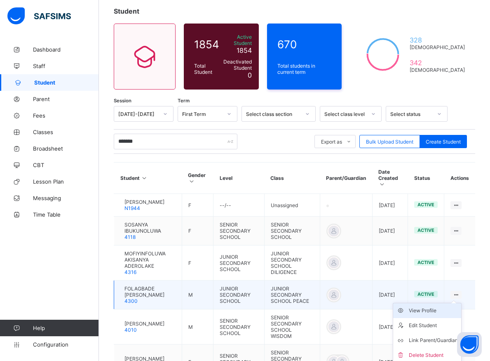
click at [440, 306] on div "View Profile" at bounding box center [433, 310] width 49 height 8
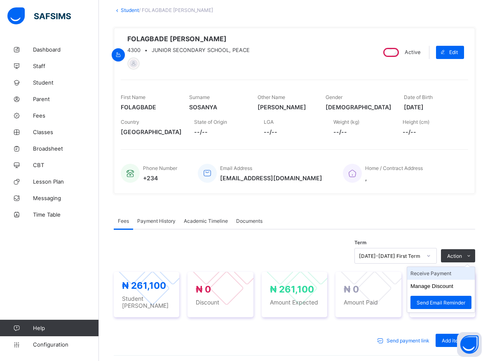
click at [451, 279] on li "Receive Payment" at bounding box center [441, 273] width 68 height 13
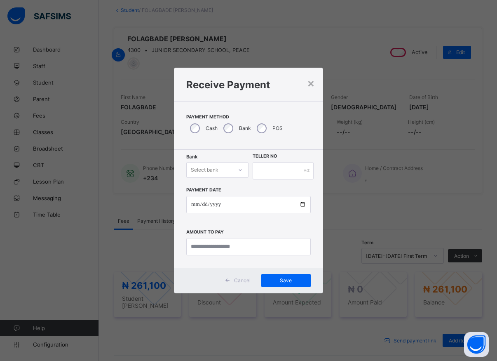
click at [241, 170] on icon at bounding box center [240, 170] width 5 height 8
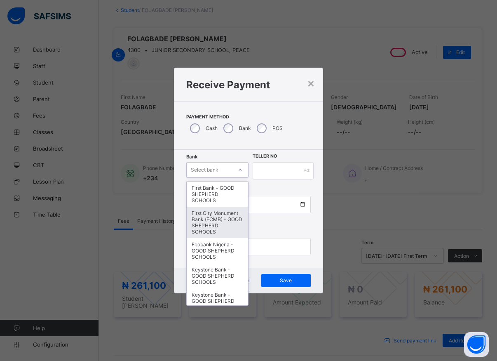
click at [194, 231] on div "First City Monument Bank (FCMB) - GOOD SHEPHERD SCHOOLS" at bounding box center [217, 221] width 61 height 31
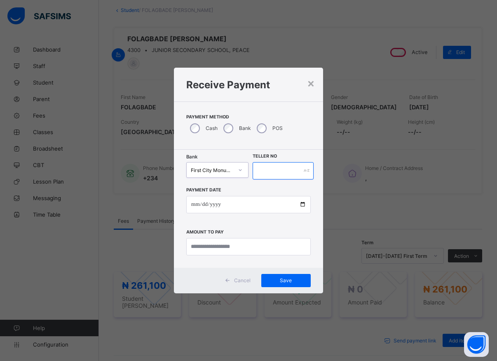
click at [278, 171] on input "text" at bounding box center [283, 170] width 61 height 17
type input "*****"
click at [304, 204] on input "date" at bounding box center [248, 204] width 124 height 17
type input "**********"
click at [210, 250] on input "currency" at bounding box center [248, 246] width 124 height 17
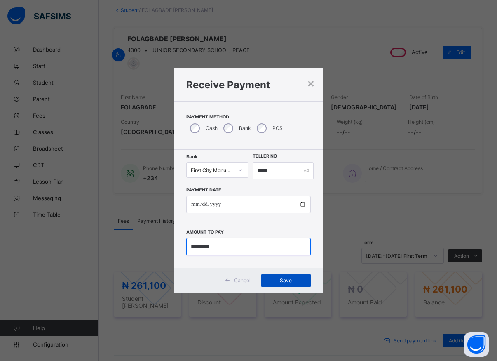
type input "*********"
click at [274, 276] on div "Save" at bounding box center [285, 280] width 49 height 13
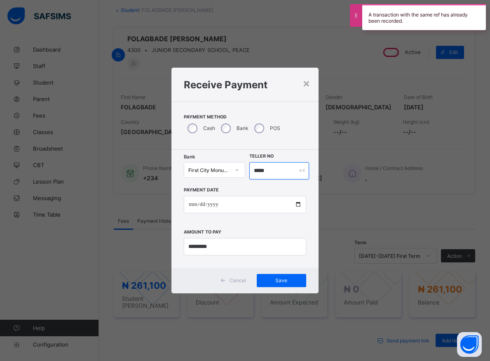
click at [274, 173] on input "*****" at bounding box center [279, 170] width 60 height 17
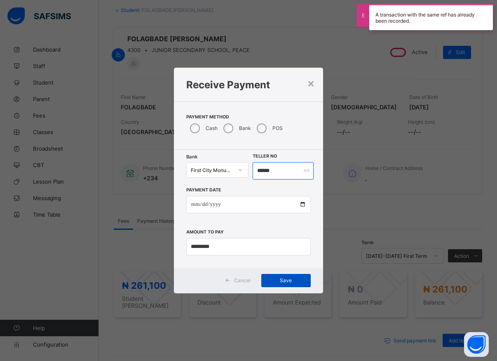
type input "******"
click at [291, 282] on span "Save" at bounding box center [285, 280] width 37 height 6
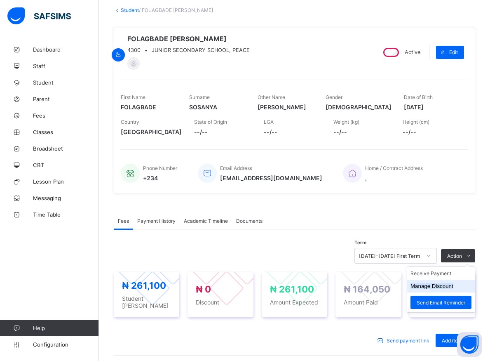
click at [436, 289] on button "Manage Discount" at bounding box center [431, 286] width 43 height 6
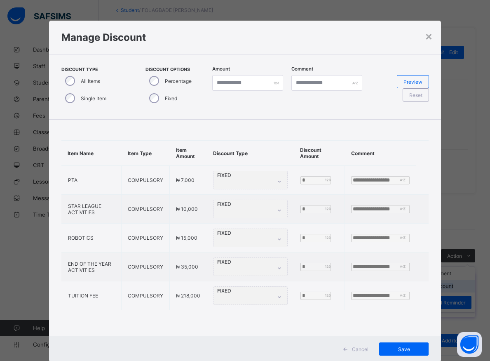
scroll to position [4, 0]
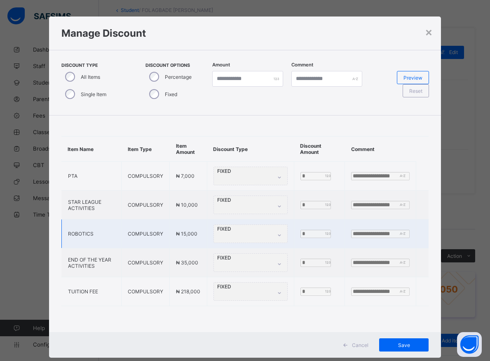
type input "*"
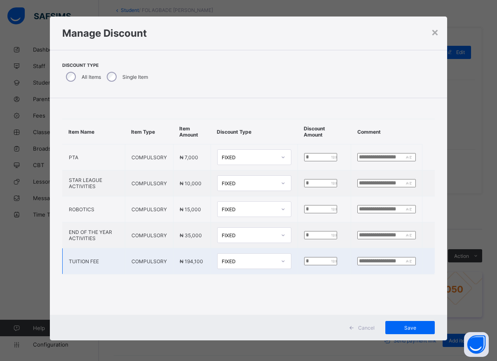
click at [304, 260] on input "*" at bounding box center [320, 261] width 33 height 8
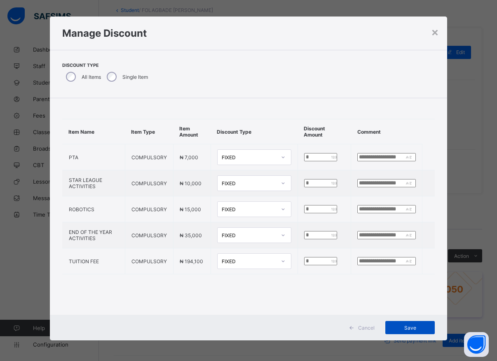
type input "*****"
click at [412, 330] on span "Save" at bounding box center [409, 327] width 37 height 6
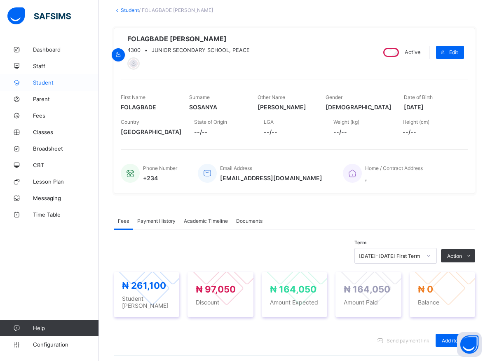
click at [44, 81] on span "Student" at bounding box center [66, 82] width 66 height 7
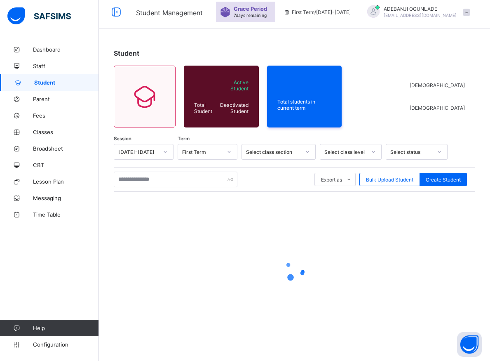
scroll to position [5, 0]
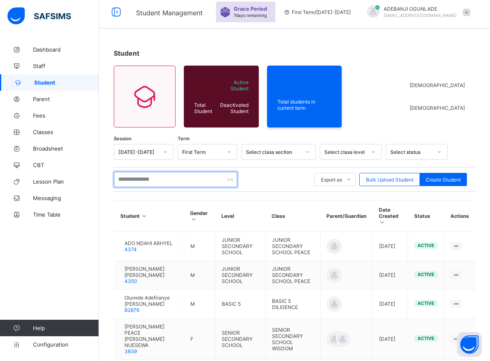
click at [127, 180] on input "text" at bounding box center [176, 179] width 124 height 16
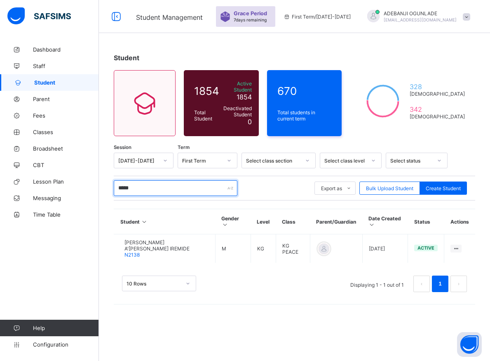
scroll to position [0, 0]
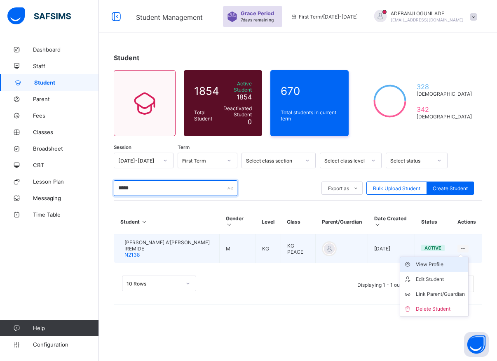
type input "*****"
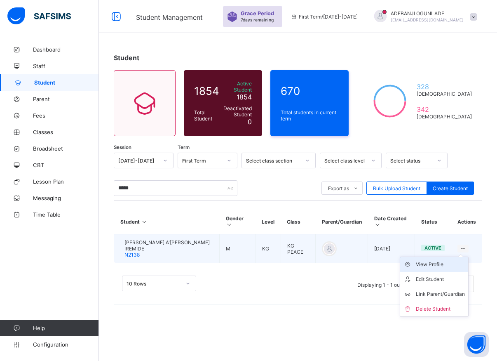
click at [438, 260] on div "View Profile" at bounding box center [440, 264] width 49 height 8
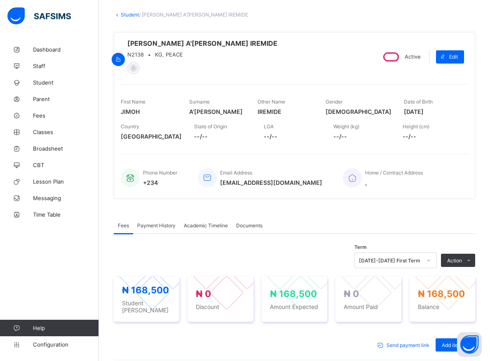
scroll to position [126, 0]
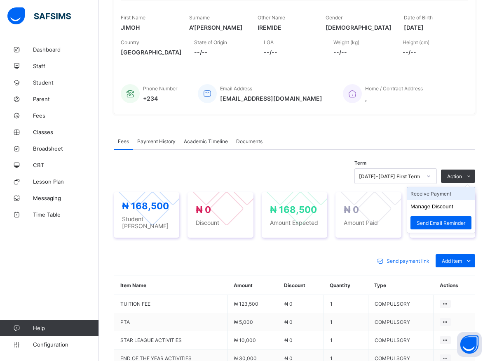
click at [445, 194] on li "Receive Payment" at bounding box center [441, 193] width 68 height 13
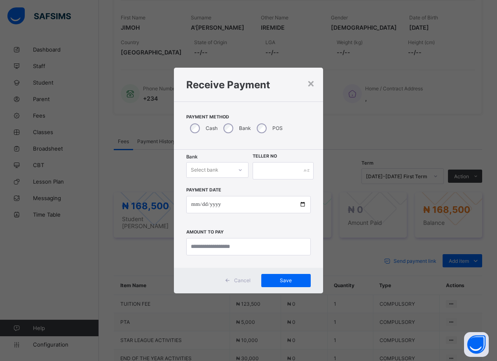
click at [239, 170] on icon at bounding box center [240, 170] width 3 height 2
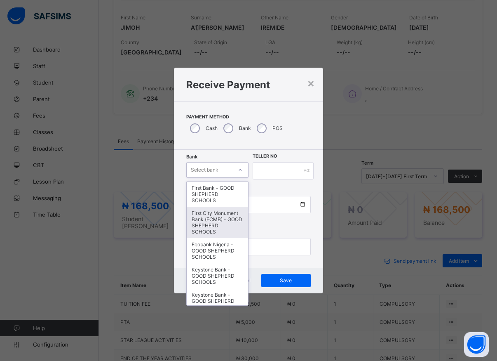
click at [215, 222] on div "First City Monument Bank (FCMB) - GOOD SHEPHERD SCHOOLS" at bounding box center [217, 221] width 61 height 31
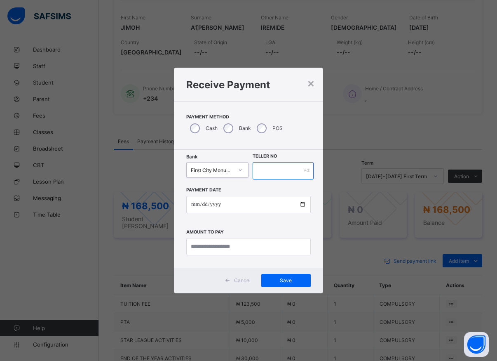
click at [265, 170] on input "text" at bounding box center [283, 170] width 61 height 17
type input "*****"
click at [301, 204] on input "date" at bounding box center [248, 204] width 124 height 17
type input "**********"
click at [212, 247] on input "currency" at bounding box center [248, 246] width 124 height 17
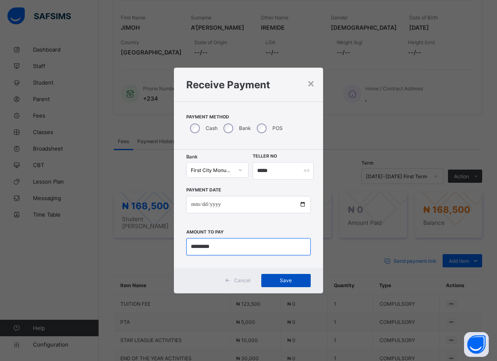
type input "*********"
click at [286, 279] on span "Save" at bounding box center [285, 280] width 37 height 6
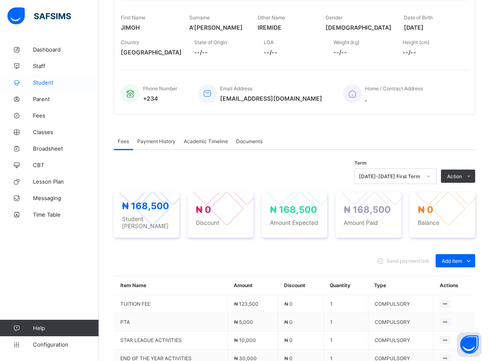
click at [43, 82] on span "Student" at bounding box center [66, 82] width 66 height 7
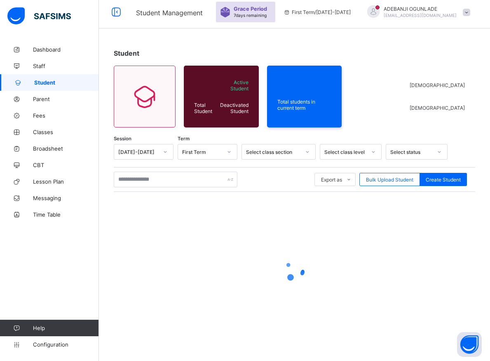
scroll to position [5, 0]
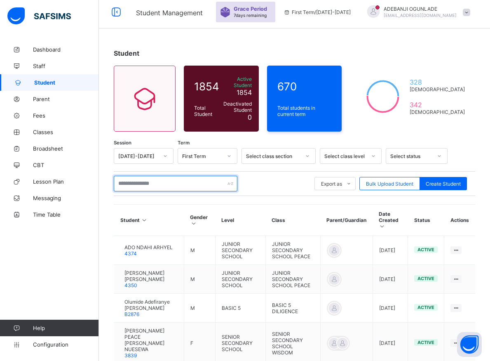
click at [137, 178] on input "text" at bounding box center [176, 184] width 124 height 16
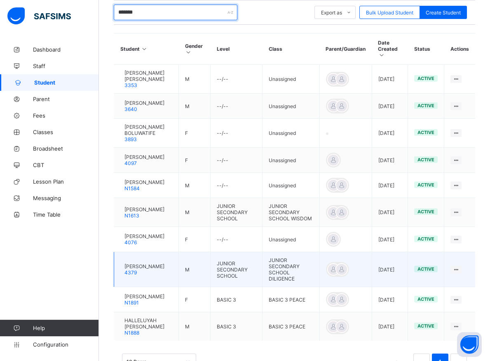
scroll to position [131, 0]
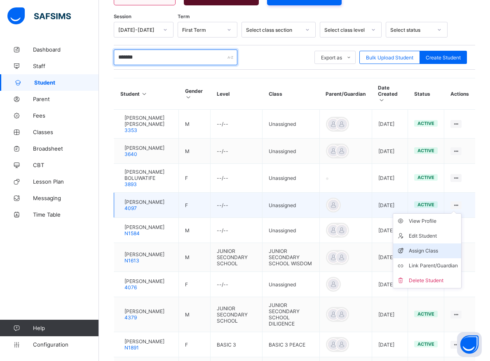
type input "*******"
click at [436, 253] on div "Assign Class" at bounding box center [433, 250] width 49 height 8
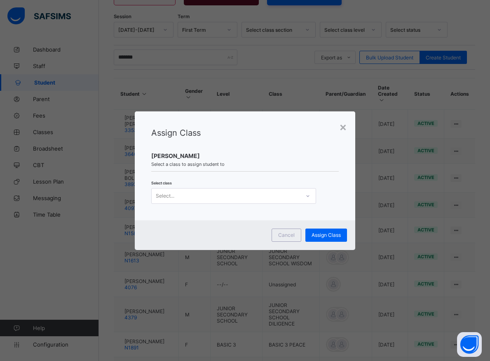
click at [307, 195] on icon at bounding box center [307, 196] width 5 height 8
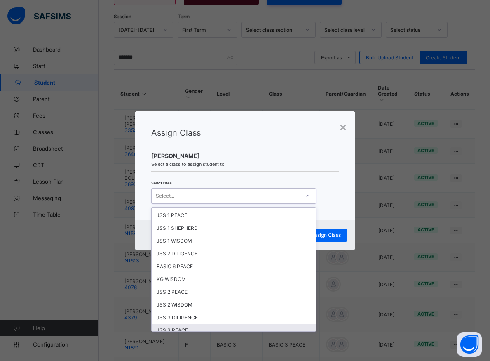
scroll to position [111, 0]
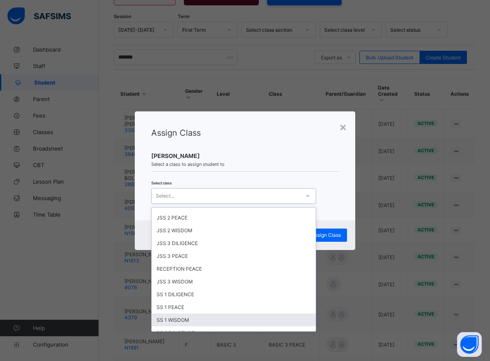
click at [170, 321] on div "SS 1 WISDOM" at bounding box center [234, 319] width 164 height 13
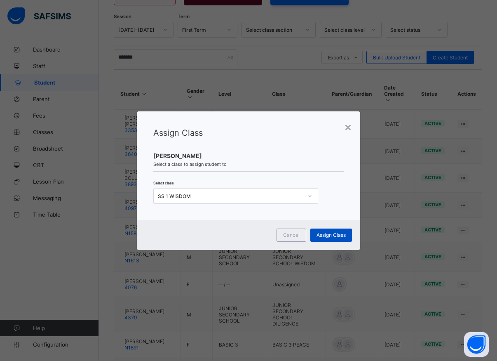
click at [323, 232] on span "Assign Class" at bounding box center [330, 235] width 29 height 6
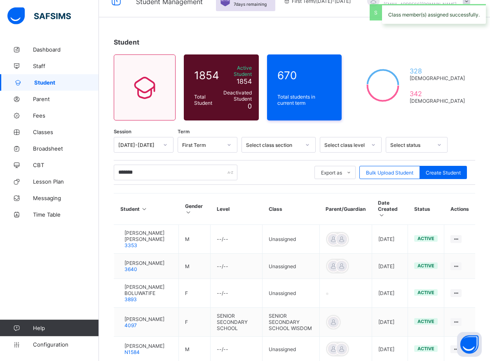
scroll to position [89, 0]
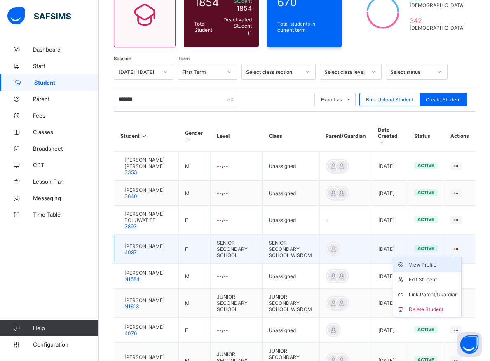
click at [433, 269] on div "View Profile" at bounding box center [433, 264] width 49 height 8
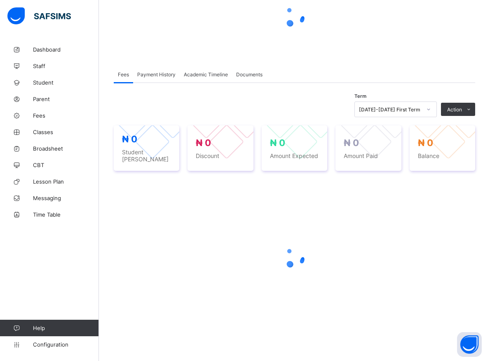
scroll to position [88, 0]
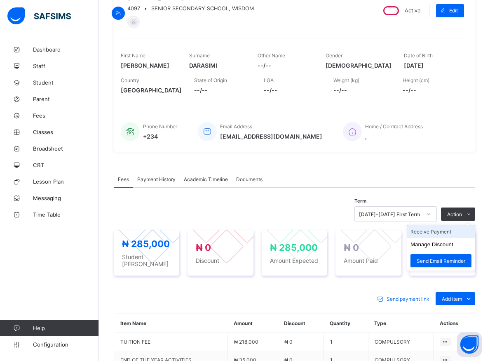
click at [438, 233] on li "Receive Payment" at bounding box center [441, 231] width 68 height 13
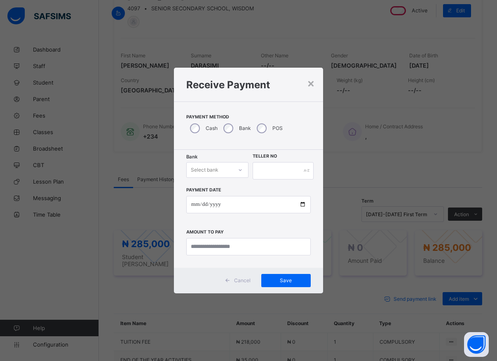
click at [242, 172] on icon at bounding box center [240, 170] width 5 height 8
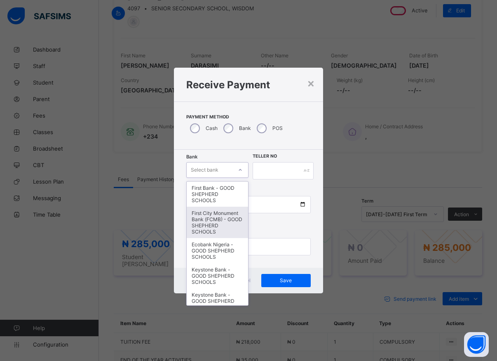
click at [201, 221] on div "First City Monument Bank (FCMB) - GOOD SHEPHERD SCHOOLS" at bounding box center [217, 221] width 61 height 31
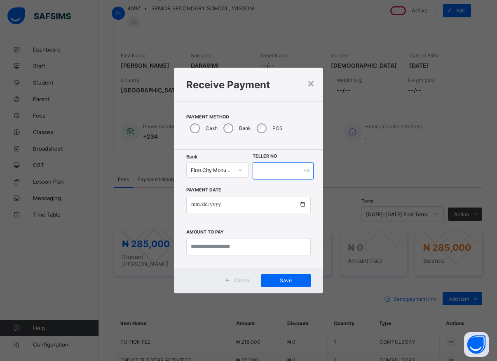
click at [258, 168] on input "text" at bounding box center [283, 170] width 61 height 17
type input "*****"
click at [300, 204] on input "date" at bounding box center [248, 204] width 124 height 17
type input "**********"
click at [208, 247] on input "currency" at bounding box center [248, 246] width 124 height 17
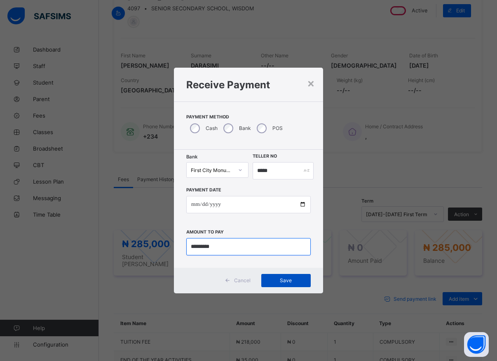
type input "*********"
click at [279, 278] on span "Save" at bounding box center [285, 280] width 37 height 6
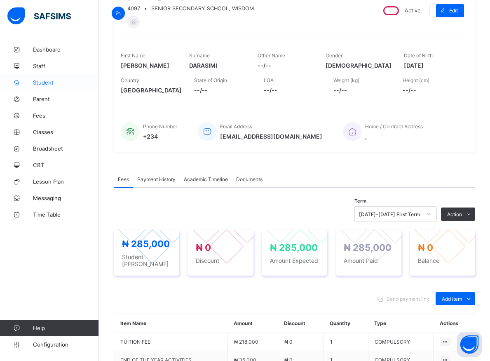
click at [44, 83] on span "Student" at bounding box center [66, 82] width 66 height 7
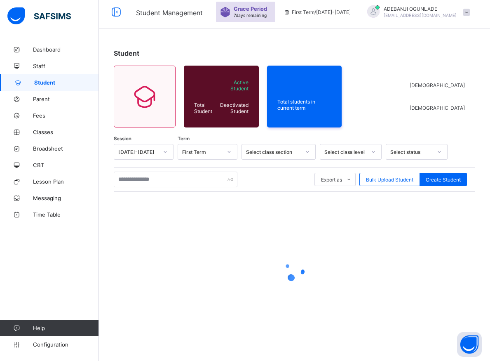
scroll to position [5, 0]
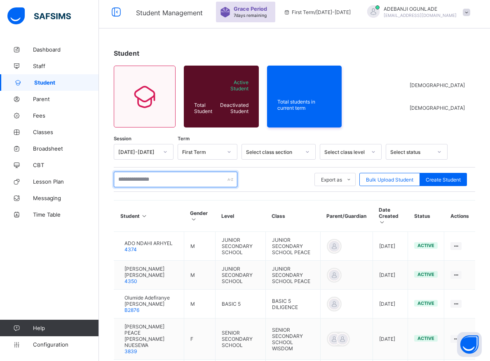
click at [136, 181] on input "text" at bounding box center [176, 179] width 124 height 16
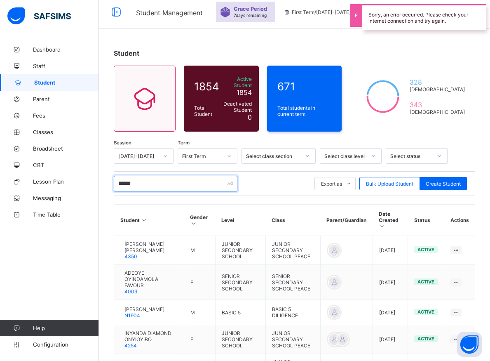
type input "*******"
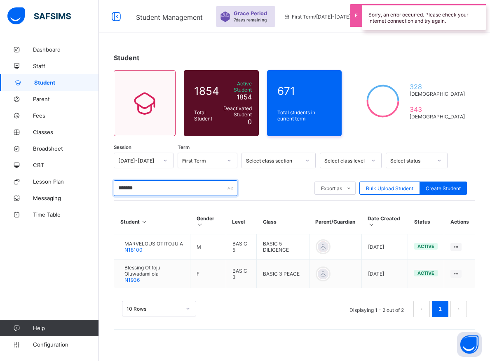
scroll to position [0, 0]
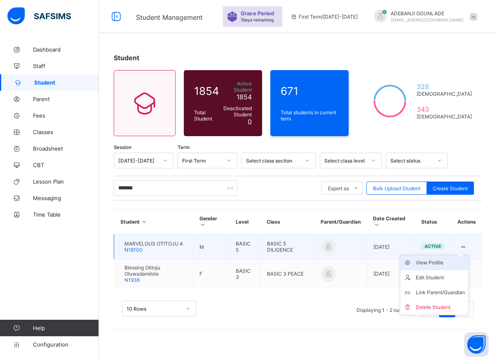
click at [437, 258] on div "View Profile" at bounding box center [440, 262] width 49 height 8
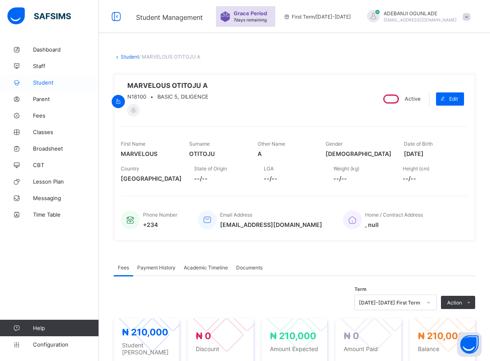
click at [41, 82] on span "Student" at bounding box center [66, 82] width 66 height 7
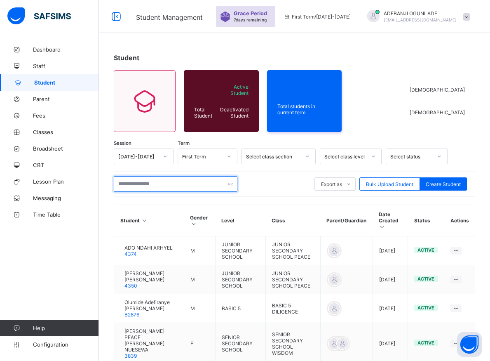
click at [135, 183] on input "text" at bounding box center [176, 184] width 124 height 16
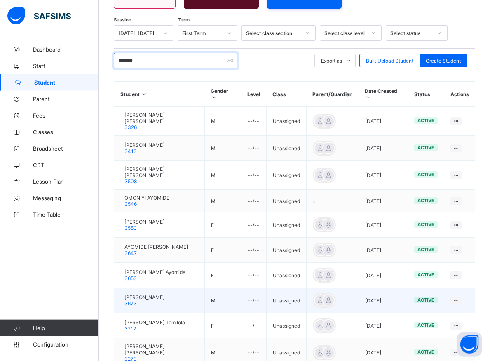
scroll to position [179, 0]
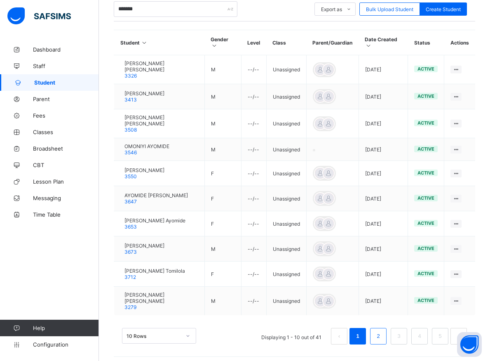
click at [382, 330] on link "2" at bounding box center [378, 335] width 8 height 11
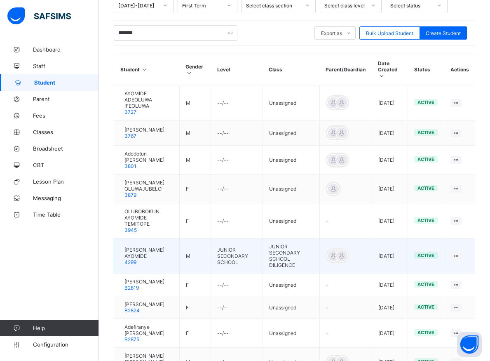
scroll to position [28, 0]
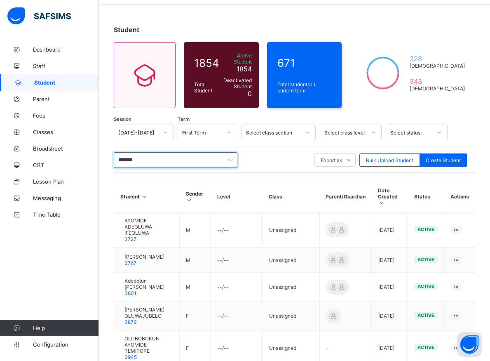
click at [145, 157] on input "*******" at bounding box center [176, 160] width 124 height 16
type input "*"
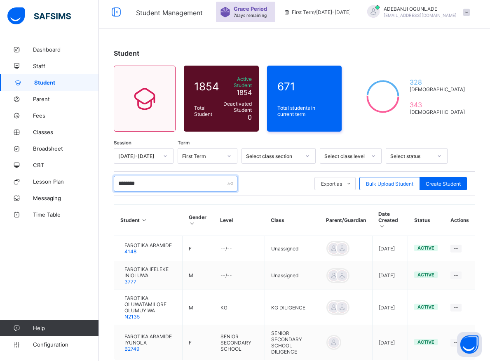
scroll to position [43, 0]
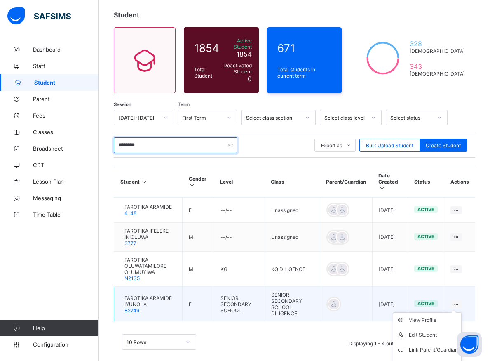
type input "********"
click at [461, 312] on ul "View Profile Edit Student Link Parent/Guardian Delete Student" at bounding box center [427, 342] width 69 height 60
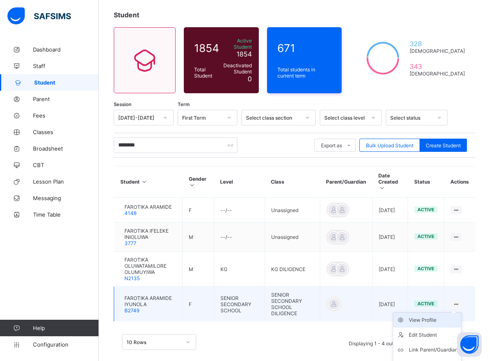
click at [435, 316] on div "View Profile" at bounding box center [433, 320] width 49 height 8
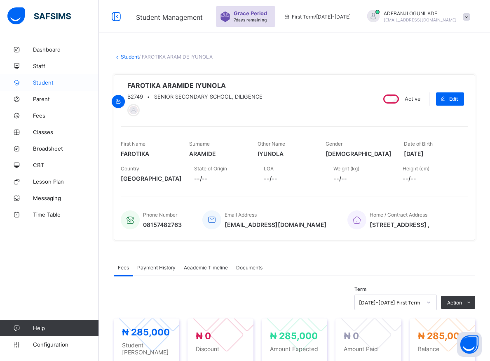
click at [39, 80] on span "Student" at bounding box center [66, 82] width 66 height 7
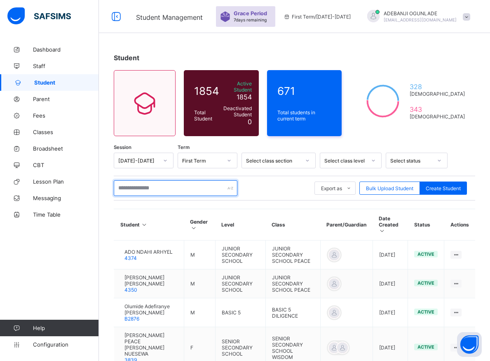
click at [136, 180] on input "text" at bounding box center [176, 188] width 124 height 16
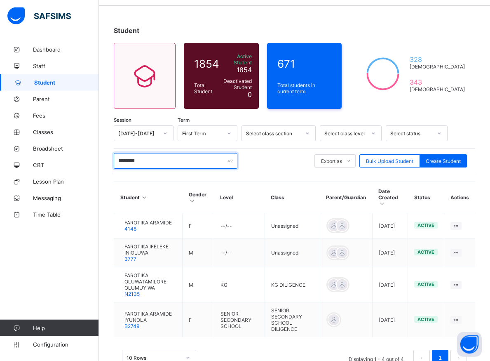
scroll to position [42, 0]
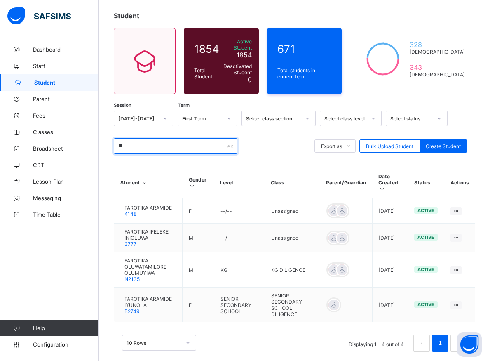
type input "*"
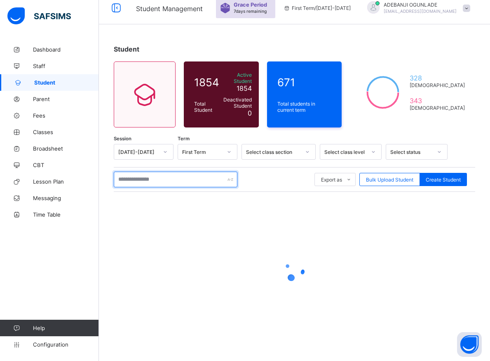
scroll to position [5, 0]
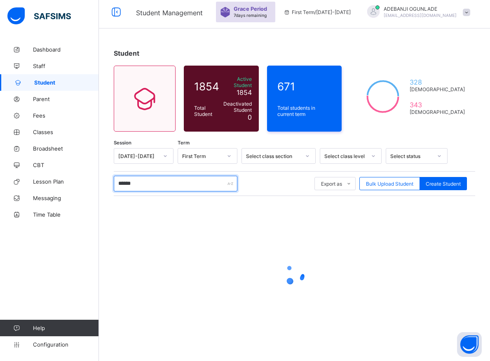
type input "*******"
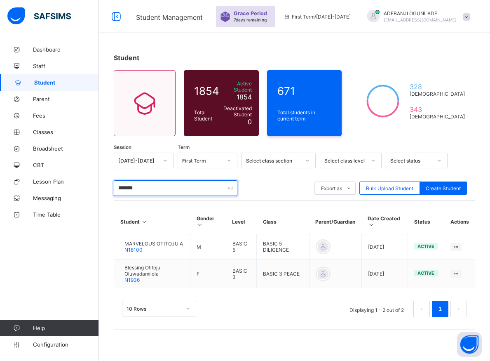
scroll to position [0, 0]
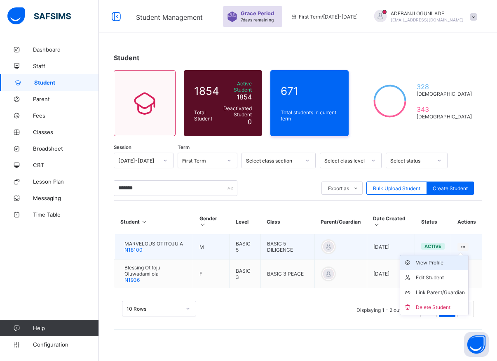
click at [435, 261] on div "View Profile" at bounding box center [440, 262] width 49 height 8
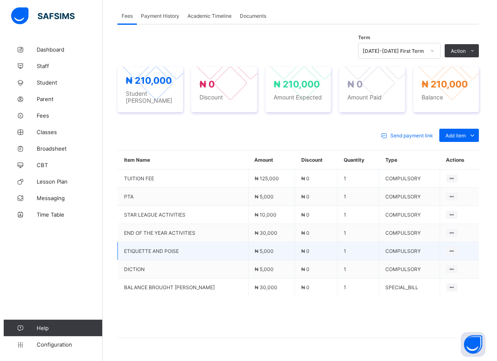
scroll to position [252, 0]
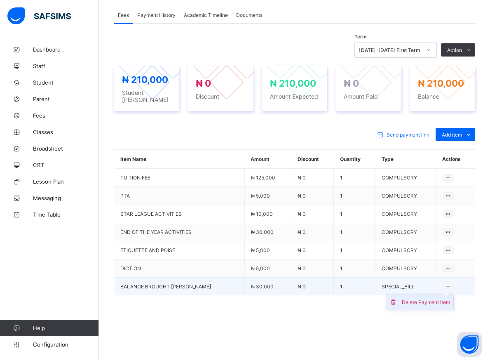
click at [420, 300] on div "Delete Payment Item" at bounding box center [426, 302] width 48 height 8
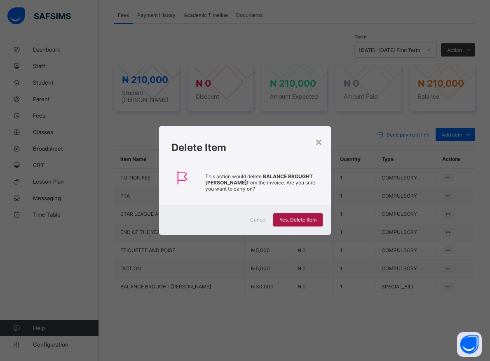
click at [307, 220] on span "Yes, Delete Item" at bounding box center [297, 219] width 37 height 6
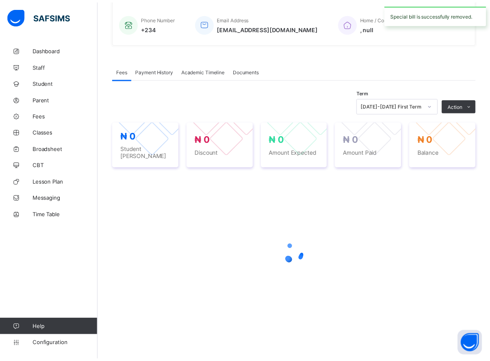
scroll to position [195, 0]
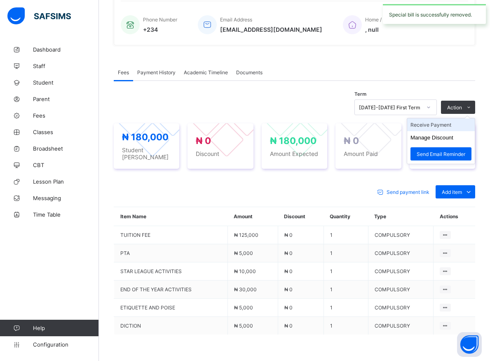
click at [440, 126] on li "Receive Payment" at bounding box center [441, 124] width 68 height 13
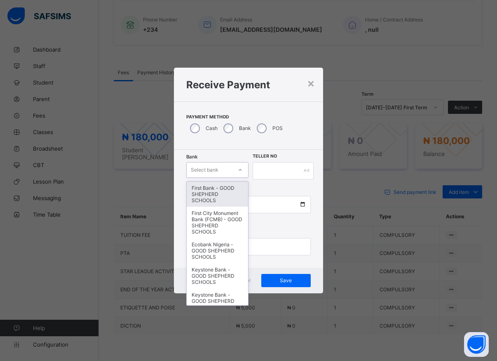
click at [239, 169] on icon at bounding box center [240, 170] width 5 height 8
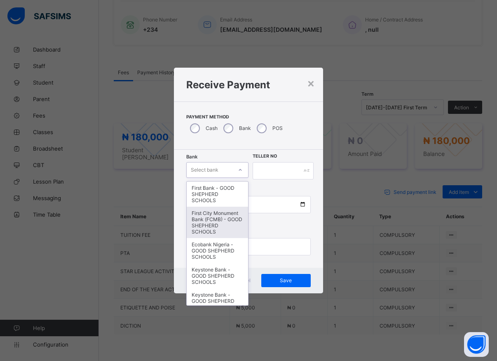
drag, startPoint x: 222, startPoint y: 221, endPoint x: 220, endPoint y: 213, distance: 8.1
click at [222, 221] on div "First City Monument Bank (FCMB) - GOOD SHEPHERD SCHOOLS" at bounding box center [217, 221] width 61 height 31
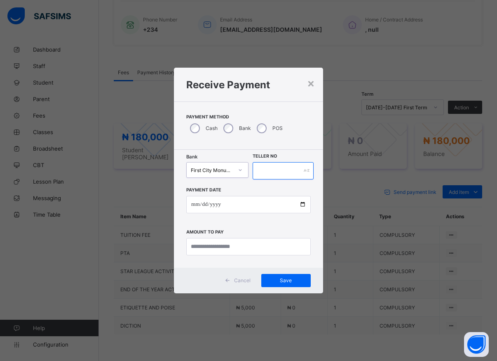
click at [260, 170] on input "text" at bounding box center [283, 170] width 61 height 17
type input "*****"
click at [302, 205] on input "date" at bounding box center [248, 204] width 124 height 17
click at [199, 253] on input "currency" at bounding box center [248, 246] width 124 height 17
click at [304, 204] on input "**********" at bounding box center [248, 204] width 124 height 17
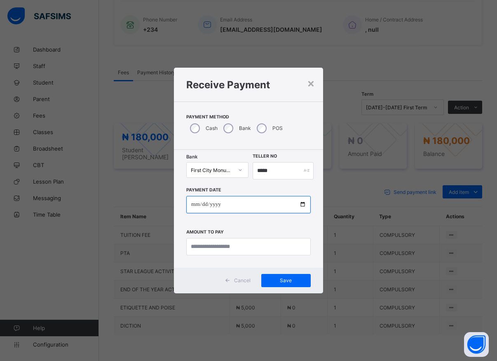
type input "**********"
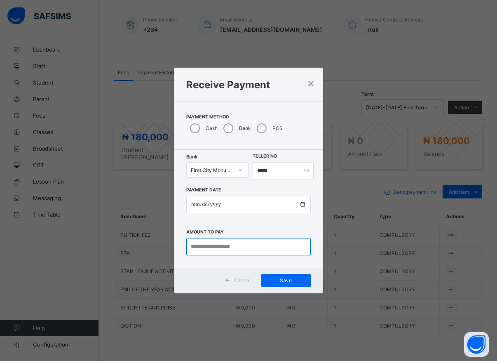
click at [194, 242] on input "currency" at bounding box center [248, 246] width 124 height 17
type input "********"
click at [289, 280] on span "Save" at bounding box center [285, 280] width 37 height 6
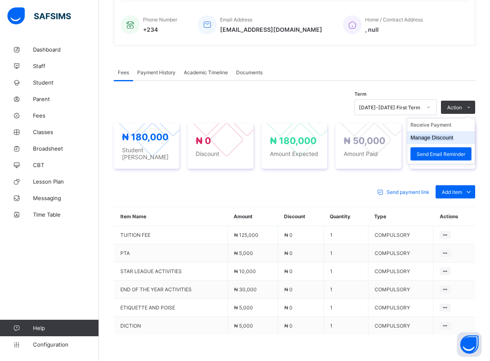
click at [436, 140] on button "Manage Discount" at bounding box center [431, 137] width 43 height 6
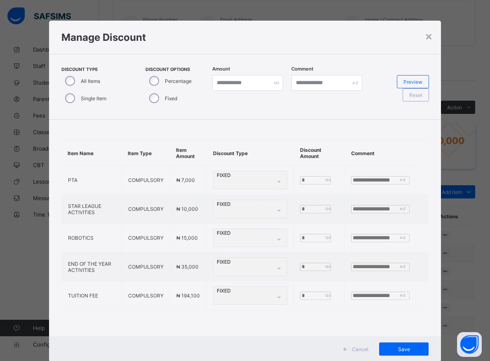
scroll to position [4, 0]
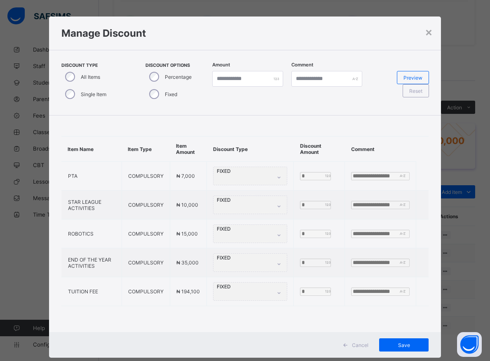
type input "*"
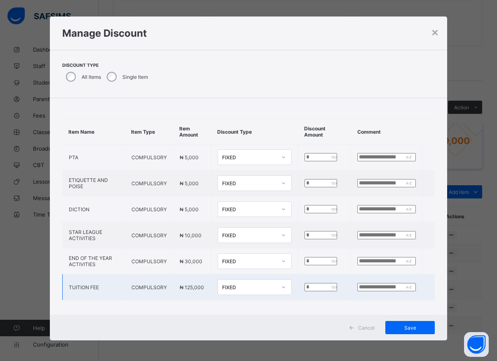
click at [304, 288] on input "*" at bounding box center [320, 287] width 33 height 8
type input "*****"
click at [406, 325] on span "Save" at bounding box center [409, 327] width 37 height 6
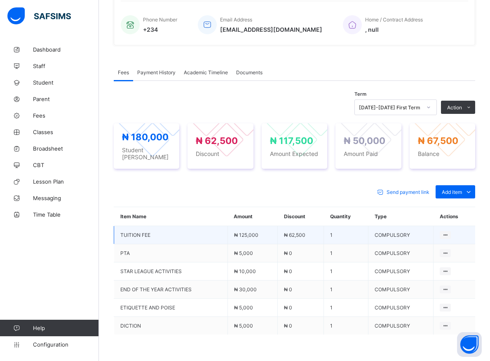
scroll to position [254, 0]
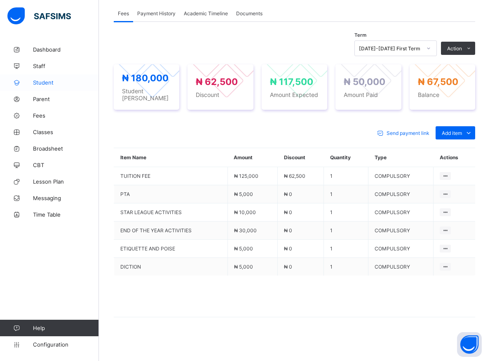
click at [47, 84] on span "Student" at bounding box center [66, 82] width 66 height 7
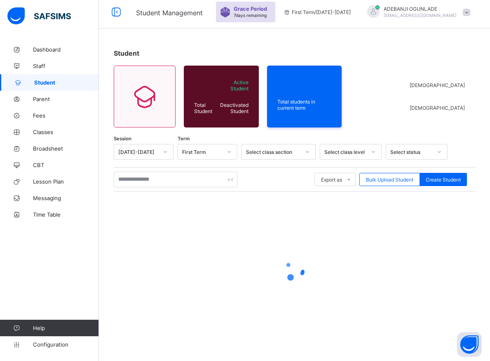
scroll to position [5, 0]
click at [135, 183] on input "text" at bounding box center [176, 179] width 124 height 16
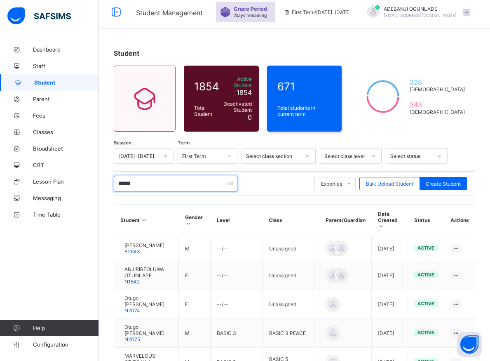
type input "*******"
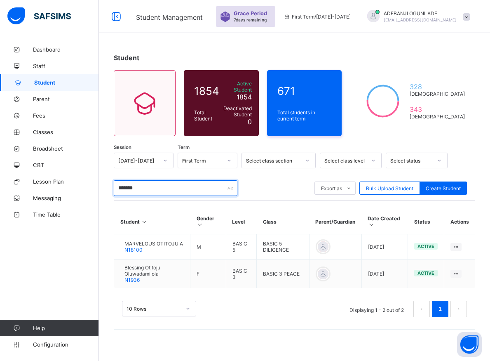
scroll to position [0, 0]
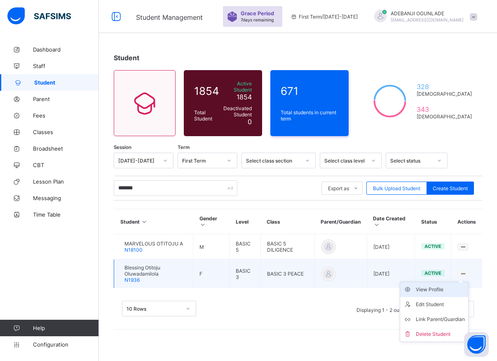
click at [435, 289] on div "View Profile" at bounding box center [440, 289] width 49 height 8
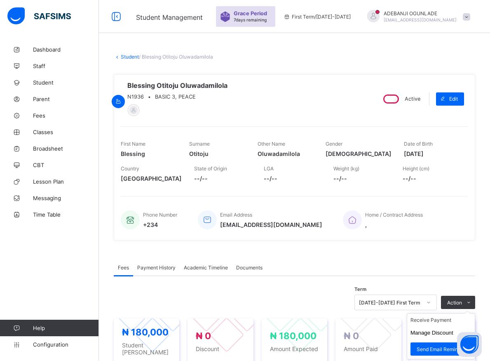
scroll to position [126, 0]
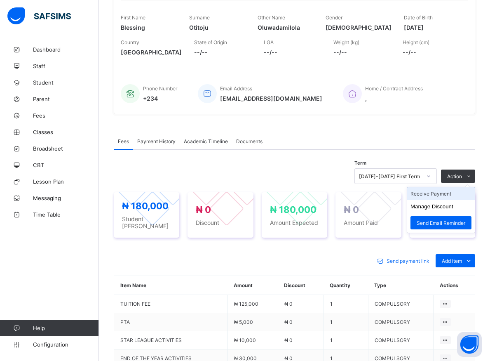
click at [436, 194] on li "Receive Payment" at bounding box center [441, 193] width 68 height 13
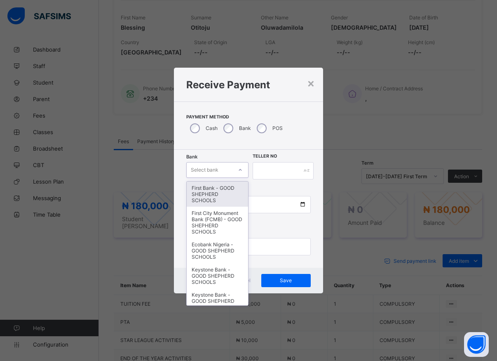
click at [241, 170] on icon at bounding box center [240, 170] width 3 height 2
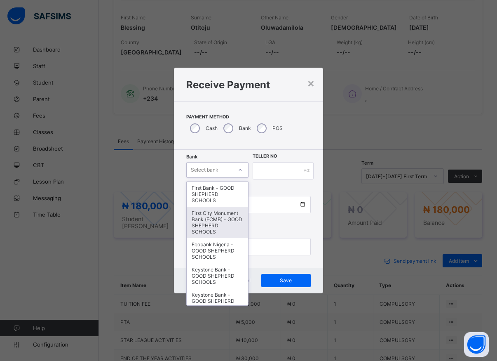
click at [202, 233] on div "First City Monument Bank (FCMB) - GOOD SHEPHERD SCHOOLS" at bounding box center [217, 221] width 61 height 31
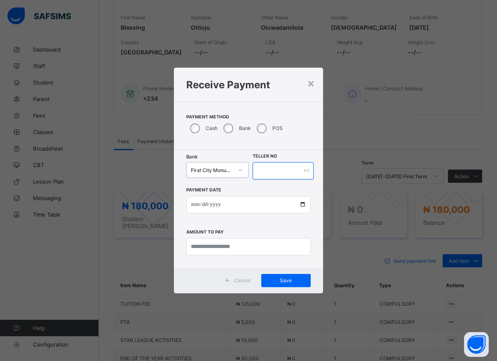
click at [258, 170] on input "text" at bounding box center [283, 170] width 61 height 17
type input "******"
click at [302, 203] on input "date" at bounding box center [248, 204] width 124 height 17
type input "**********"
click at [217, 248] on input "currency" at bounding box center [248, 246] width 124 height 17
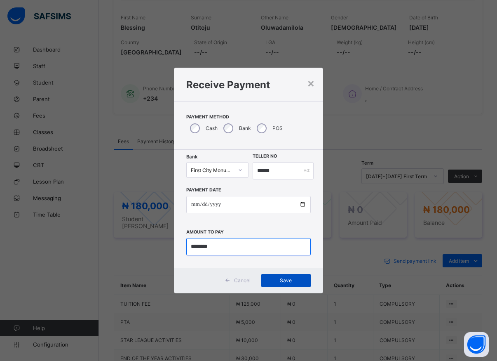
type input "********"
click at [280, 279] on span "Save" at bounding box center [285, 280] width 37 height 6
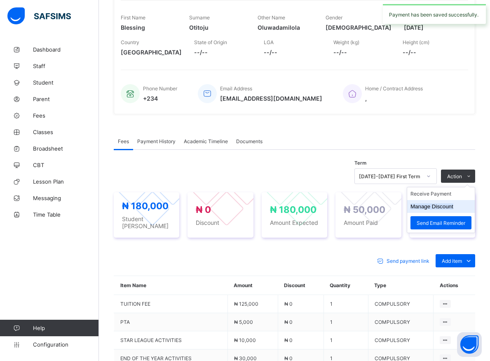
click at [442, 209] on button "Manage Discount" at bounding box center [431, 206] width 43 height 6
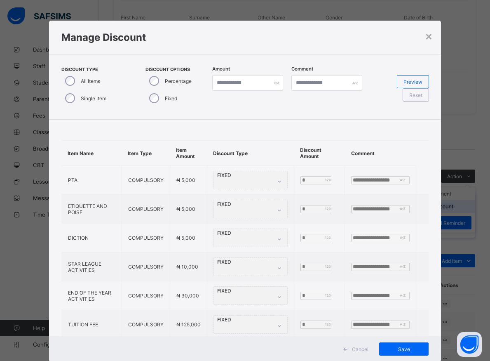
scroll to position [4, 0]
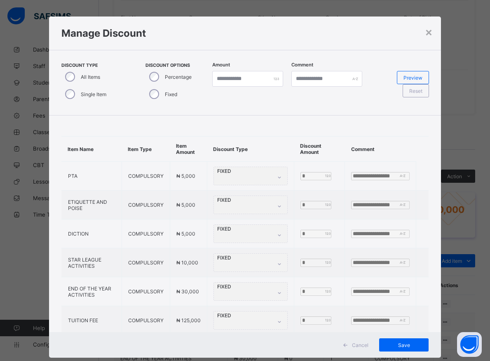
type input "*"
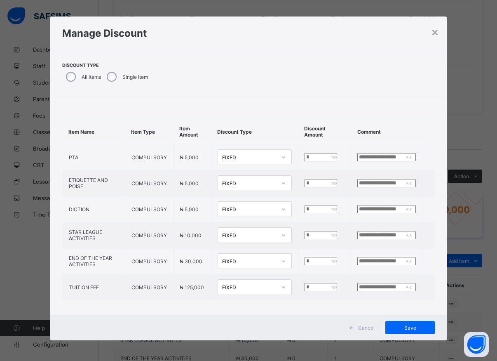
click at [297, 303] on div "Item Name Item Type Item Amount Discount Type Discount Amount Comment PTA COMPU…" at bounding box center [249, 209] width 398 height 222
click at [304, 289] on input "*" at bounding box center [320, 287] width 33 height 8
type input "*****"
click at [396, 325] on span "Save" at bounding box center [409, 327] width 37 height 6
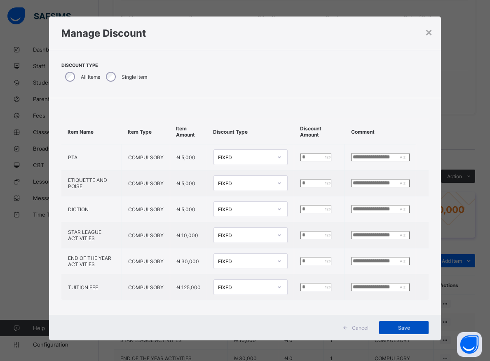
click at [398, 328] on span "Save" at bounding box center [403, 327] width 37 height 6
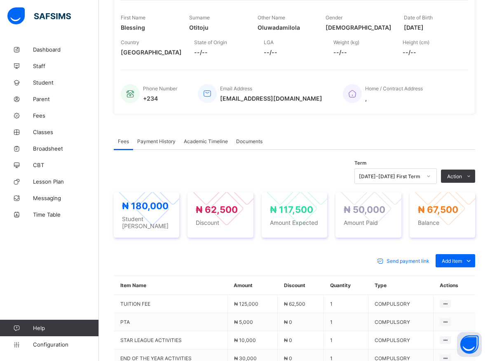
scroll to position [254, 0]
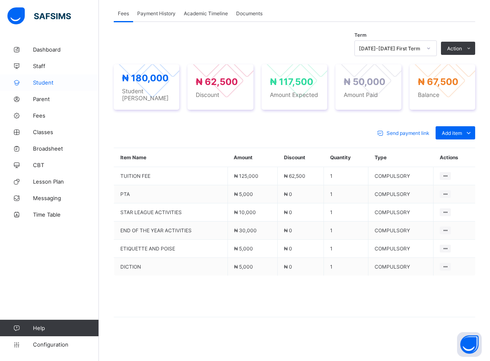
click at [42, 80] on span "Student" at bounding box center [66, 82] width 66 height 7
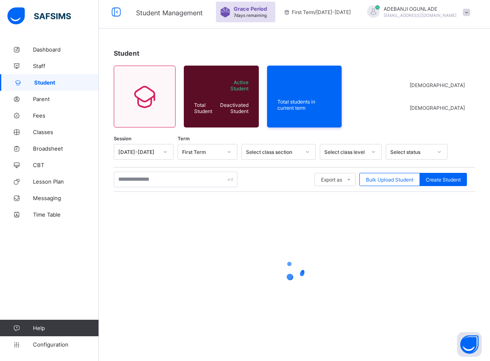
scroll to position [5, 0]
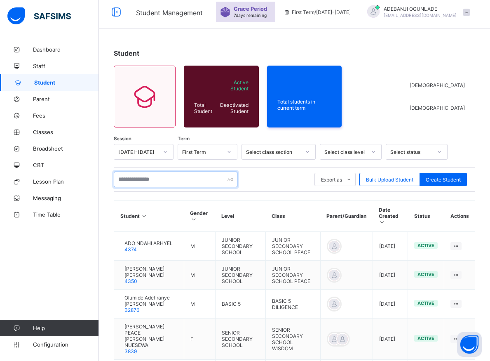
click at [137, 179] on input "text" at bounding box center [176, 179] width 124 height 16
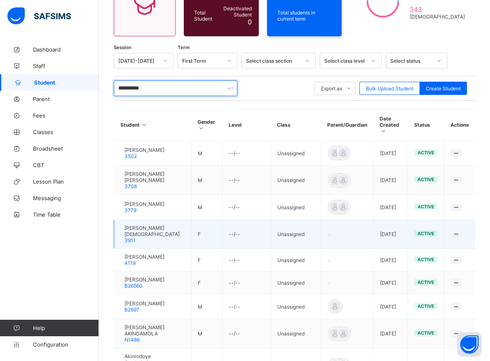
scroll to position [226, 0]
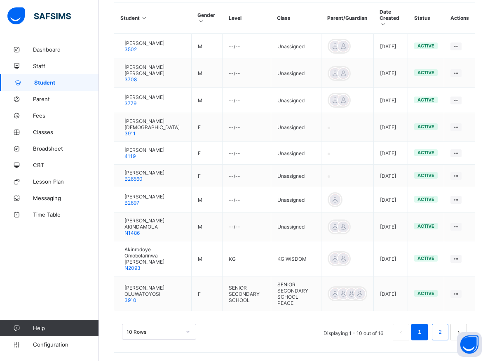
type input "**********"
click at [444, 334] on link "2" at bounding box center [440, 331] width 8 height 11
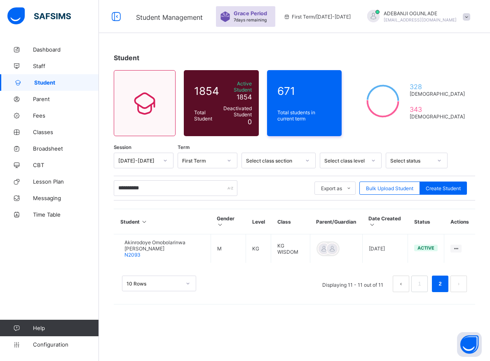
scroll to position [0, 0]
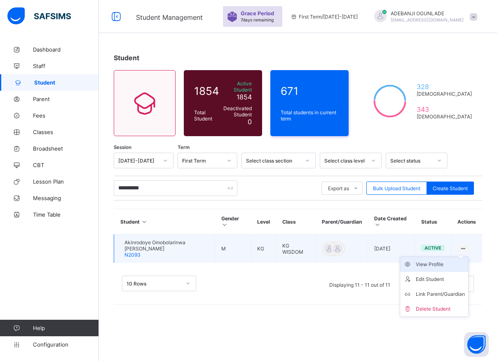
click at [433, 260] on div "View Profile" at bounding box center [440, 264] width 49 height 8
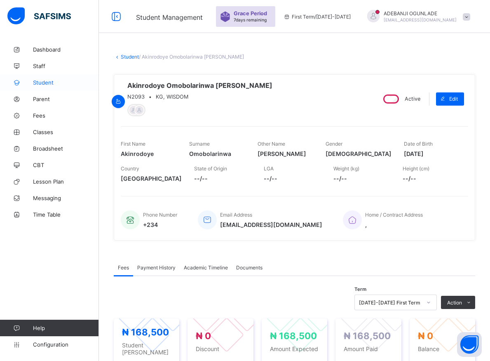
click at [43, 81] on span "Student" at bounding box center [66, 82] width 66 height 7
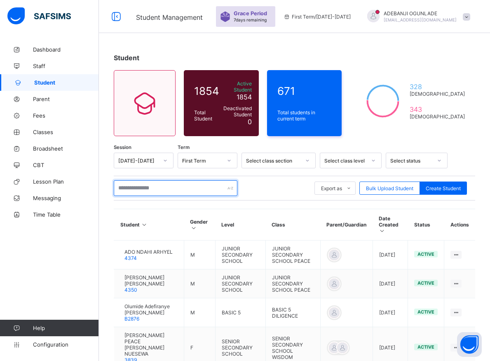
click at [144, 184] on input "text" at bounding box center [176, 188] width 124 height 16
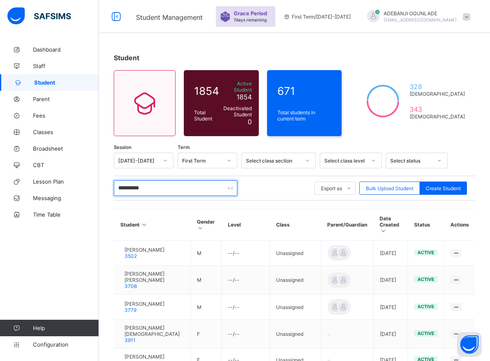
type input "**********"
click at [280, 187] on div "**********" at bounding box center [294, 188] width 361 height 16
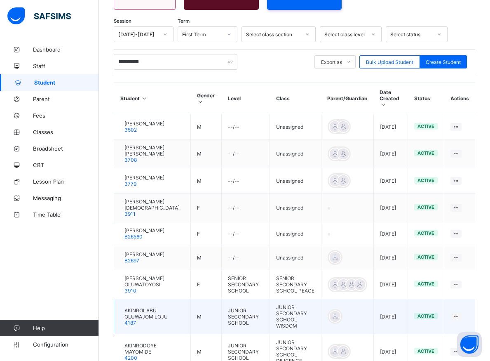
scroll to position [210, 0]
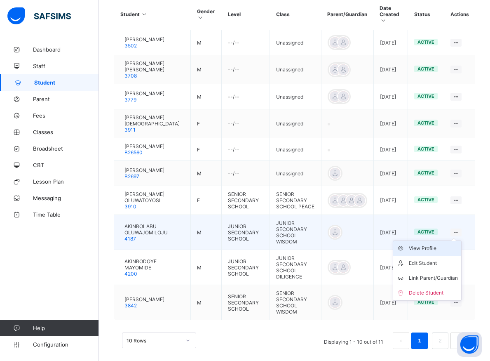
click at [433, 252] on div "View Profile" at bounding box center [433, 248] width 49 height 8
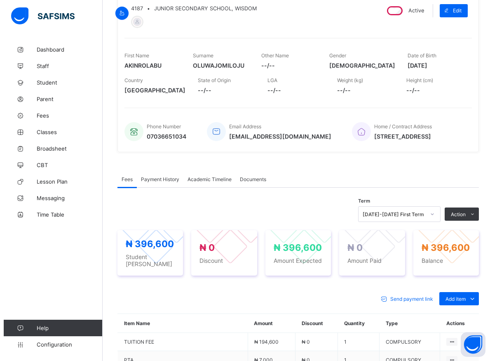
scroll to position [276, 0]
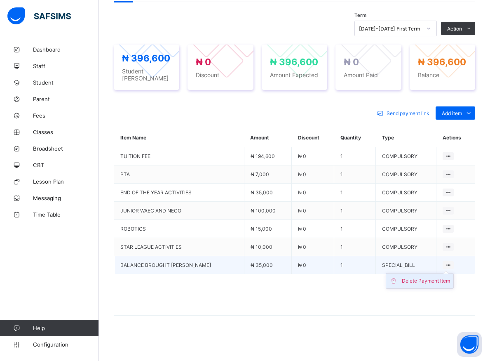
click at [438, 278] on div "Delete Payment Item" at bounding box center [426, 280] width 48 height 8
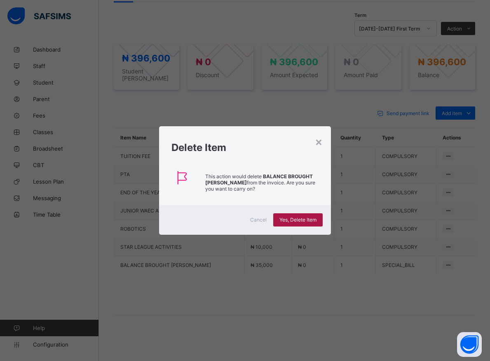
click at [302, 221] on span "Yes, Delete Item" at bounding box center [297, 219] width 37 height 6
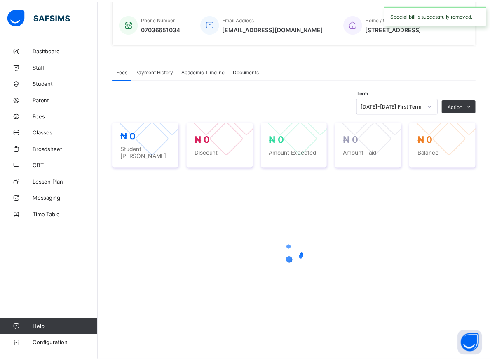
scroll to position [199, 0]
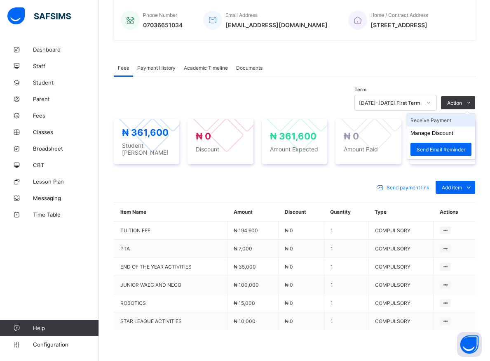
click at [442, 126] on li "Receive Payment" at bounding box center [441, 120] width 68 height 13
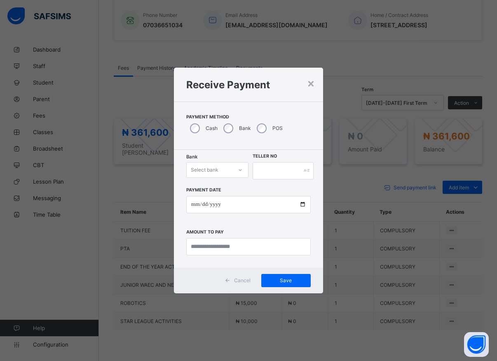
click at [244, 171] on div at bounding box center [240, 169] width 14 height 13
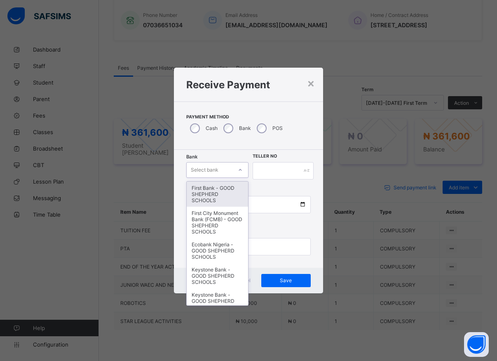
click at [225, 188] on div "First Bank - GOOD SHEPHERD SCHOOLS" at bounding box center [217, 193] width 61 height 25
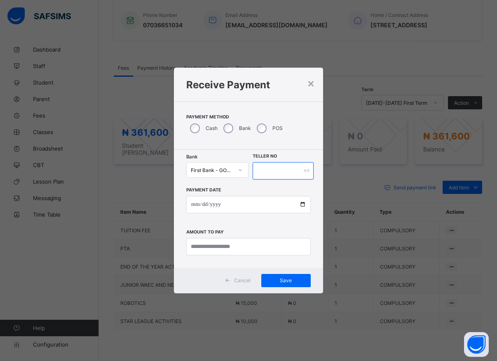
drag, startPoint x: 267, startPoint y: 171, endPoint x: 265, endPoint y: 165, distance: 5.5
click at [267, 168] on input "text" at bounding box center [283, 170] width 61 height 17
type input "*****"
click at [301, 206] on input "date" at bounding box center [248, 204] width 124 height 17
type input "**********"
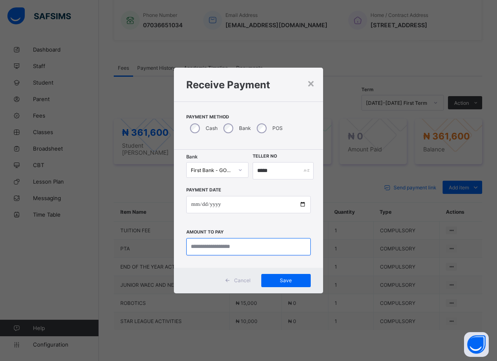
click at [208, 246] on input "currency" at bounding box center [248, 246] width 124 height 17
type input "*********"
click at [283, 276] on div "Save" at bounding box center [285, 280] width 49 height 13
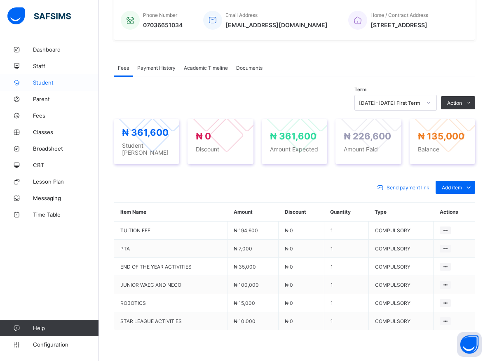
click at [35, 82] on span "Student" at bounding box center [66, 82] width 66 height 7
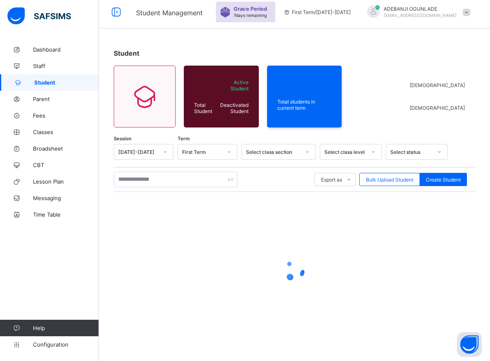
scroll to position [5, 0]
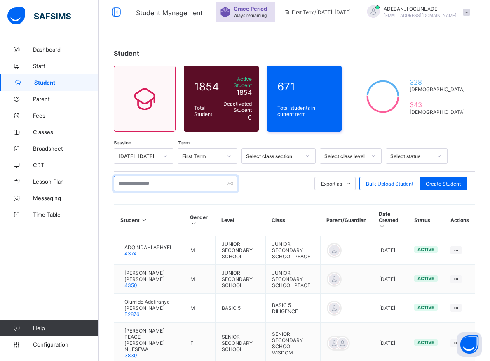
click at [185, 178] on input "text" at bounding box center [176, 184] width 124 height 16
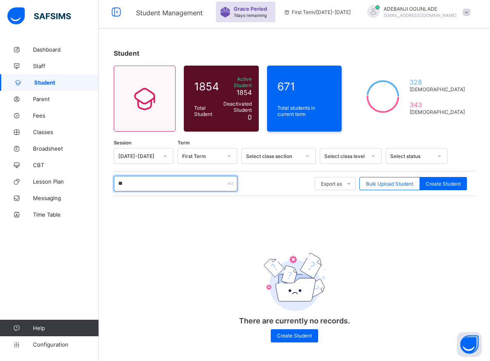
scroll to position [3, 0]
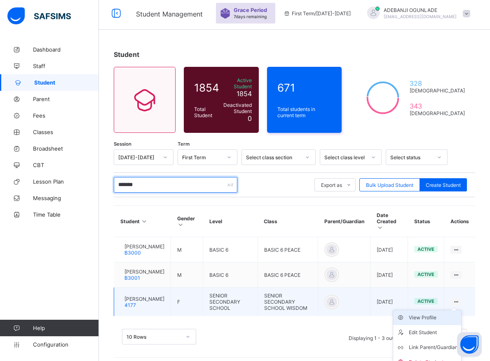
type input "*******"
click at [433, 314] on div "View Profile" at bounding box center [433, 317] width 49 height 8
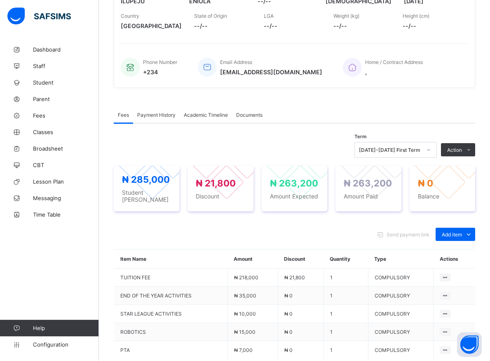
scroll to position [171, 0]
